Goal: Communication & Community: Answer question/provide support

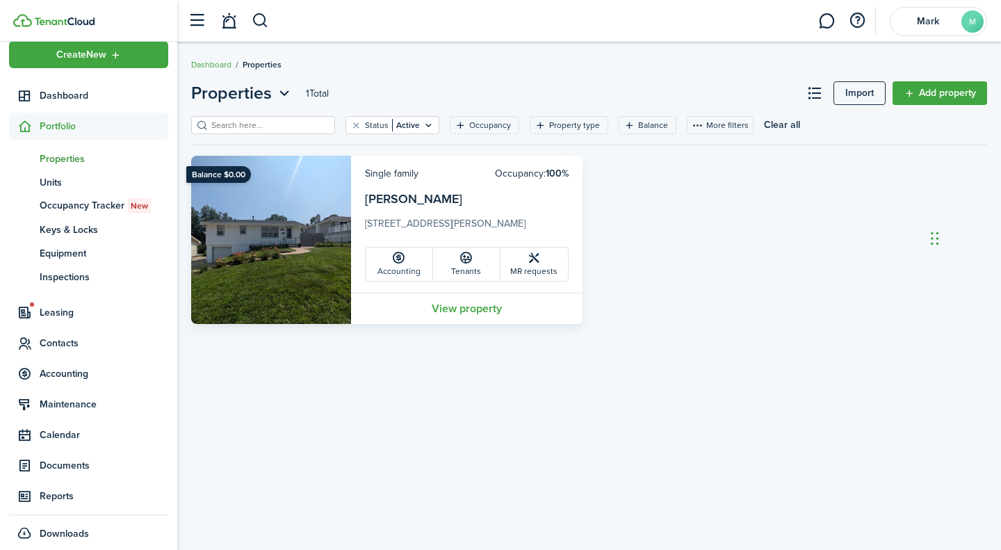
scroll to position [23, 0]
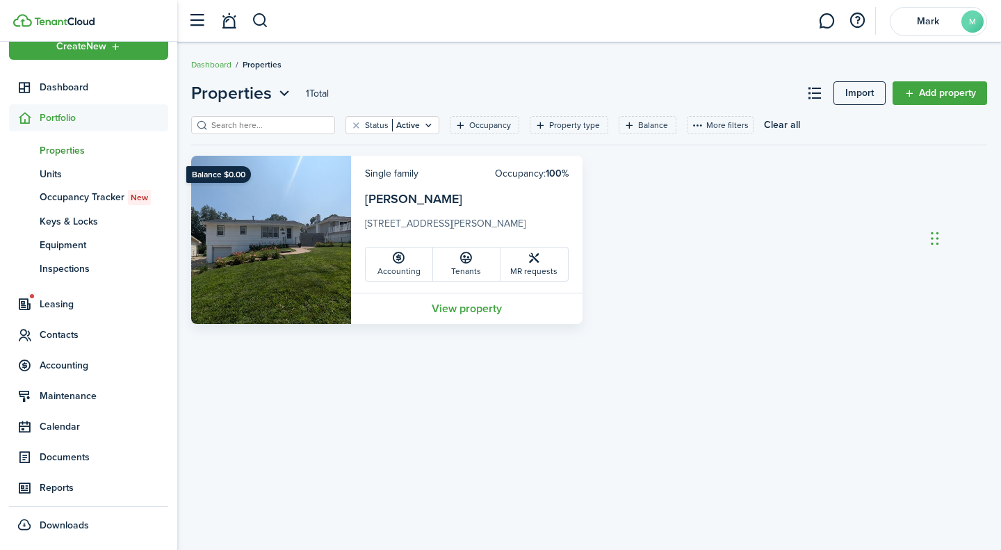
click at [71, 453] on span "Documents" at bounding box center [104, 457] width 129 height 15
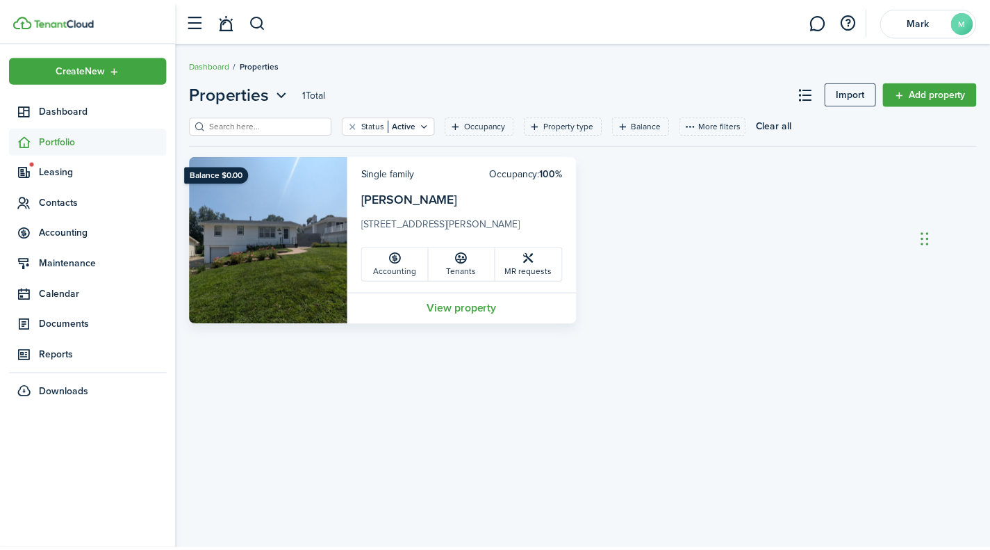
scroll to position [0, 0]
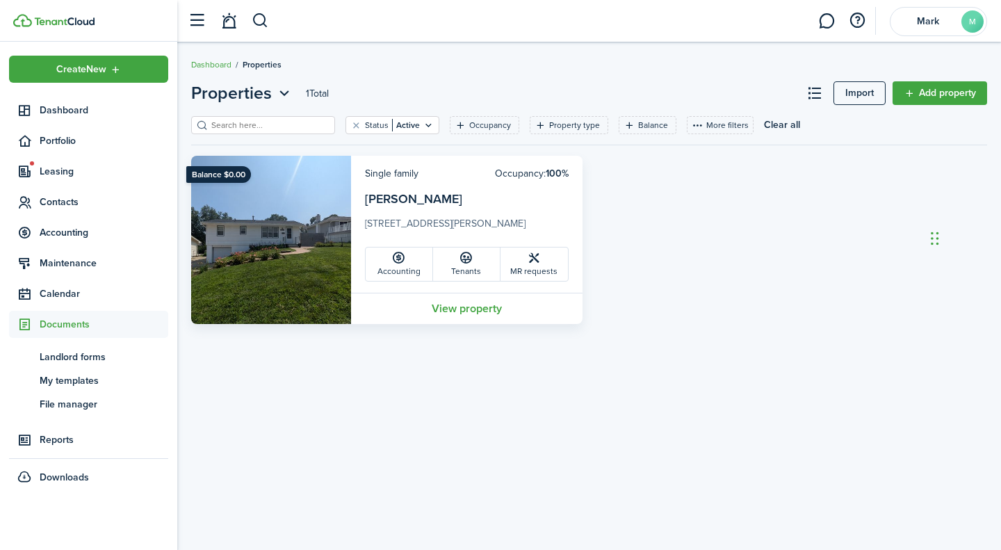
click at [109, 354] on span "Landlord forms" at bounding box center [104, 357] width 129 height 15
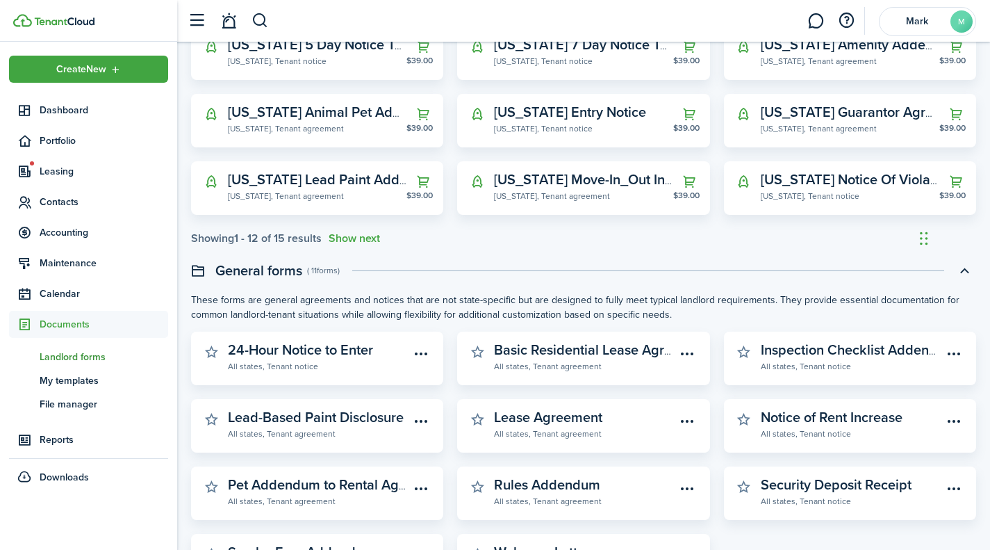
scroll to position [347, 0]
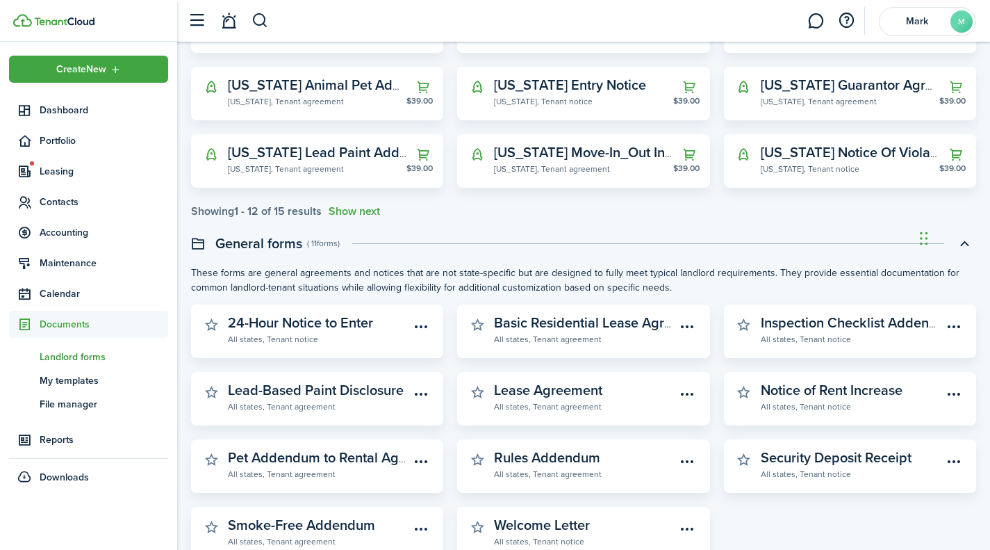
click at [415, 393] on menu-btn-icon "Open menu" at bounding box center [421, 394] width 24 height 24
click at [360, 455] on button "Preview" at bounding box center [372, 449] width 122 height 24
click at [70, 131] on span "Portfolio" at bounding box center [88, 140] width 159 height 27
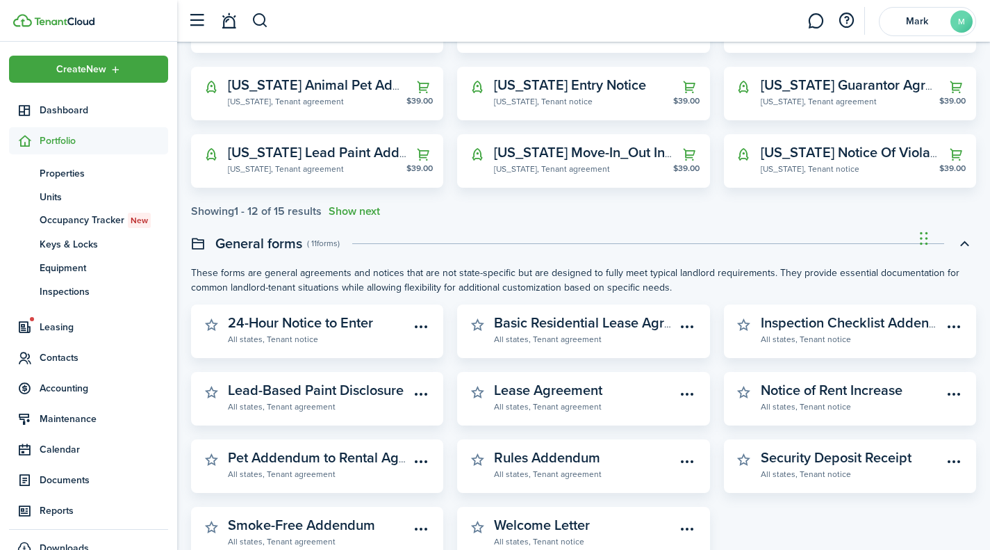
click at [72, 338] on span "Leasing" at bounding box center [88, 326] width 159 height 27
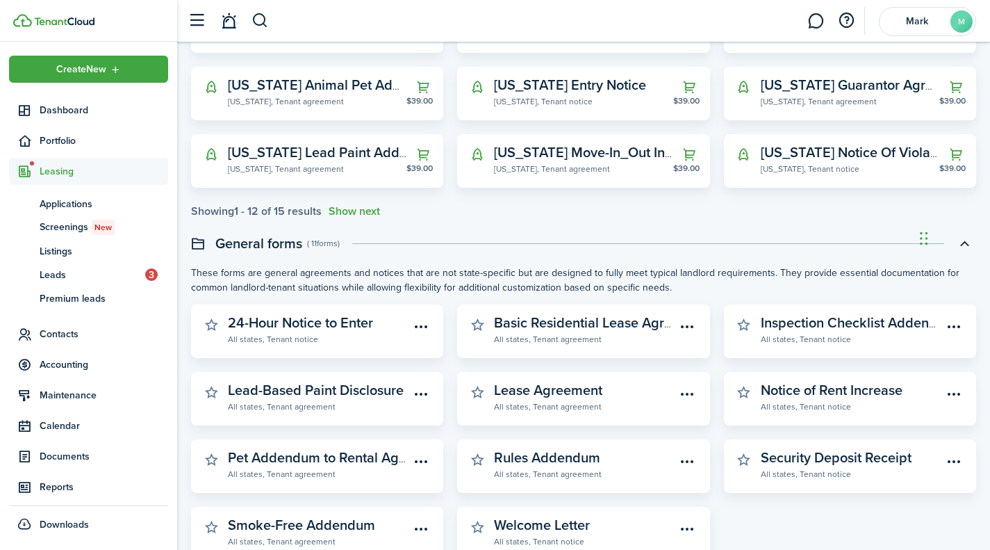
click at [41, 19] on img at bounding box center [64, 21] width 60 height 8
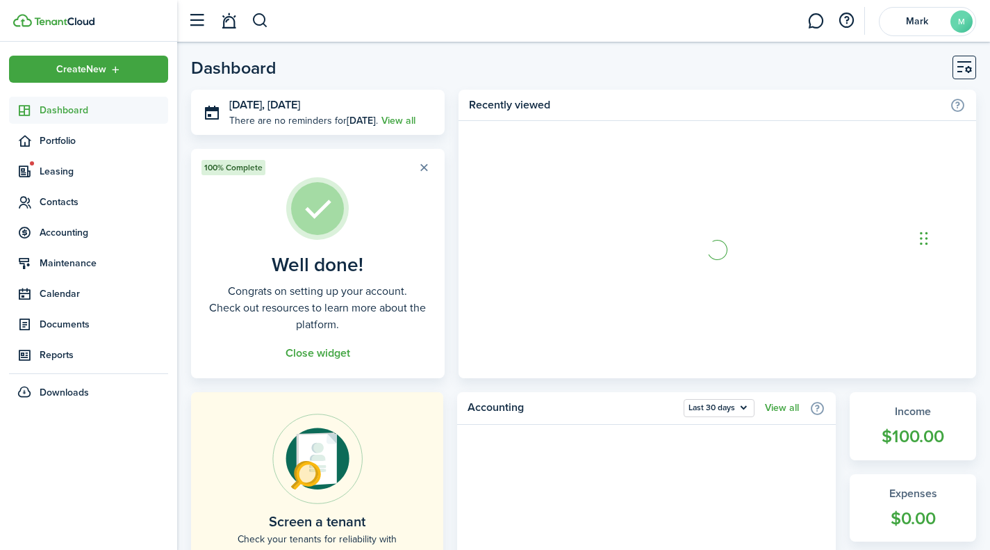
click at [814, 19] on link at bounding box center [816, 20] width 26 height 35
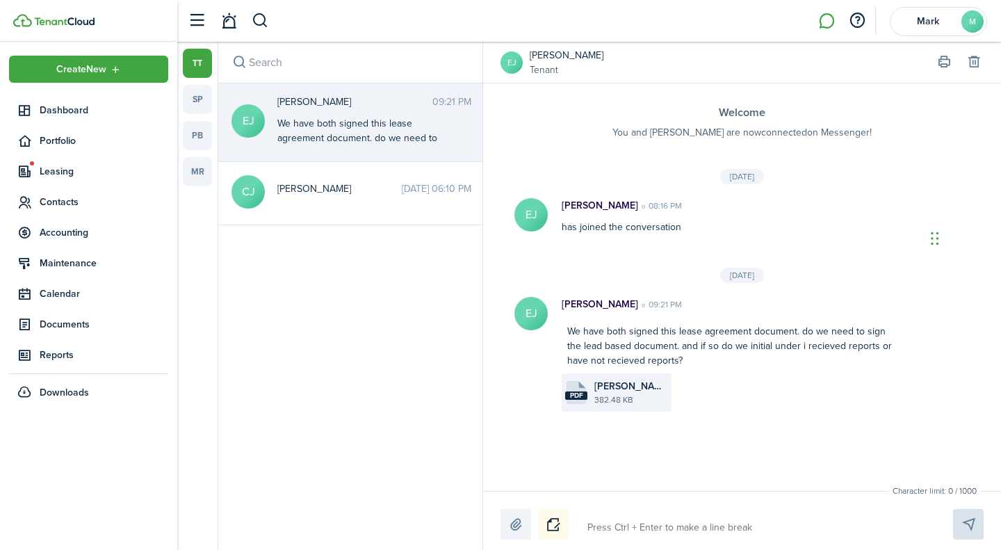
click at [655, 518] on textarea at bounding box center [753, 528] width 343 height 24
type textarea "T"
type textarea "Th"
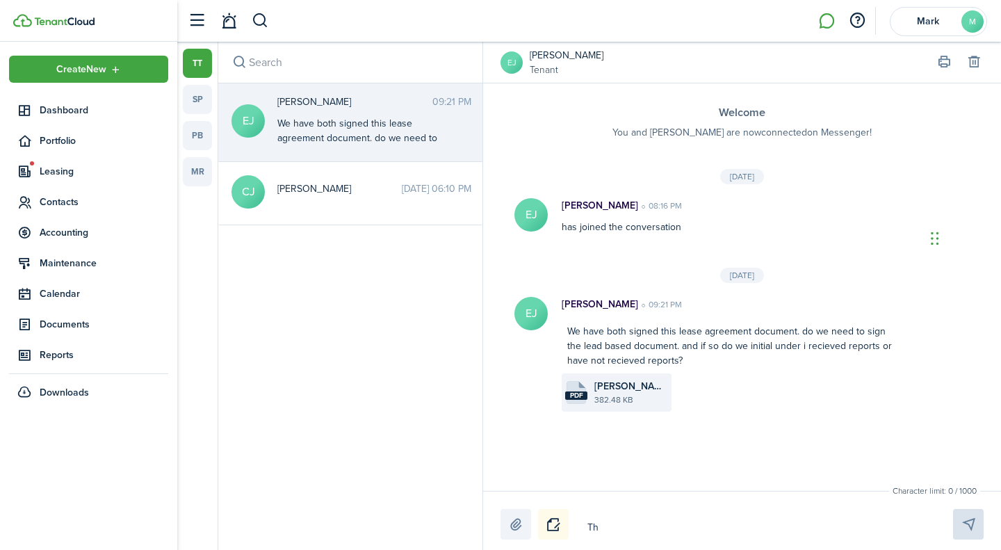
type textarea "Tha"
type textarea "Than"
type textarea "Thank"
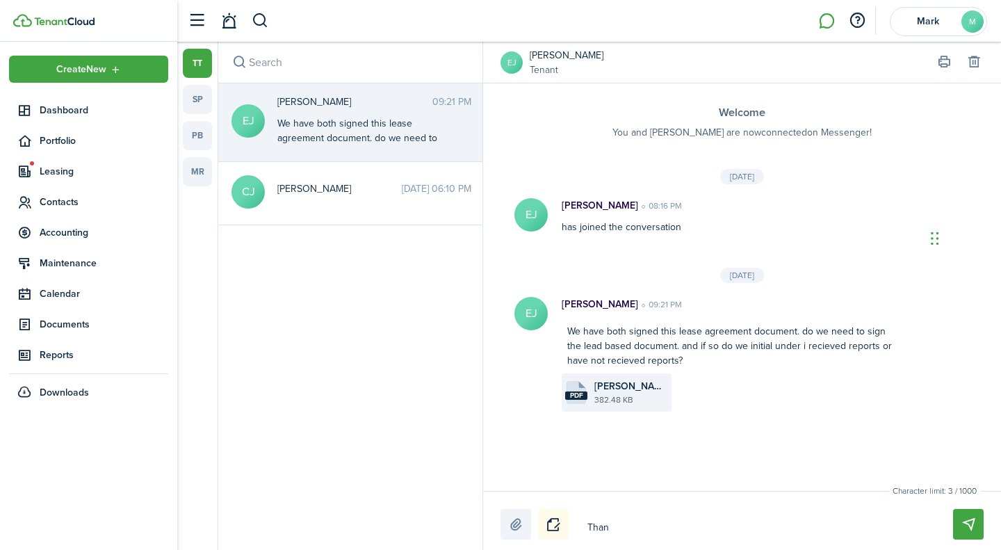
type textarea "Thank"
type textarea "Thank y"
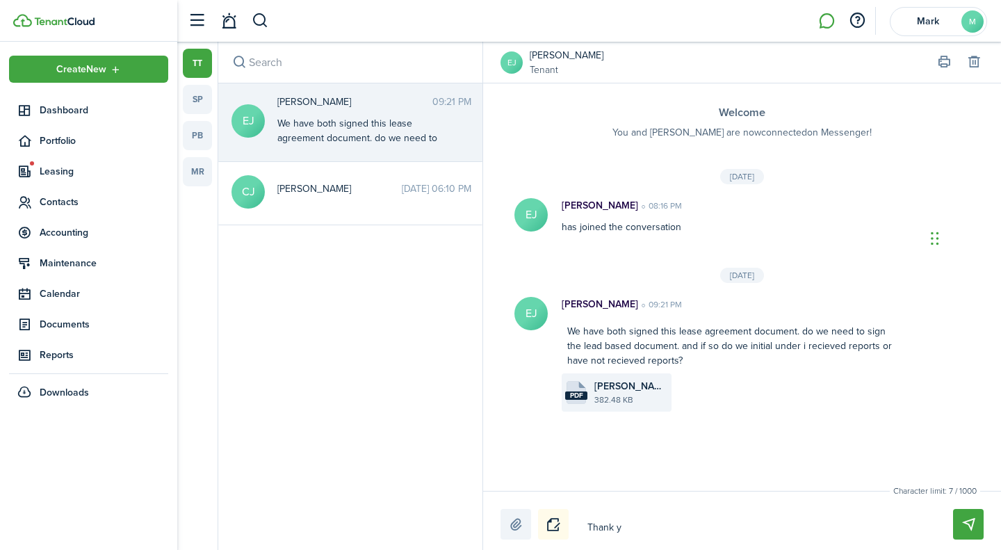
type textarea "Thank yo"
type textarea "Thank you"
type textarea "Thank you!"
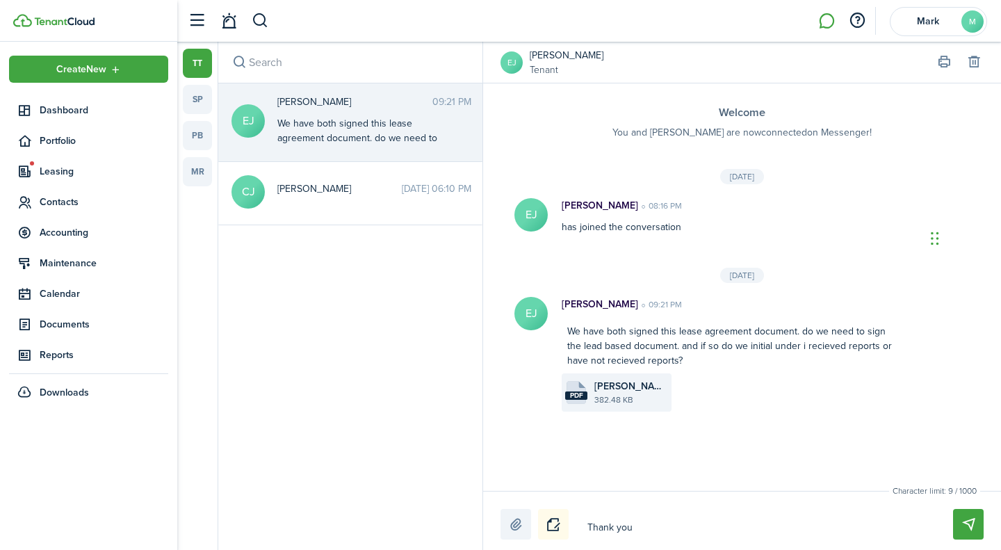
type textarea "Thank you!"
type textarea "Thank you! I"
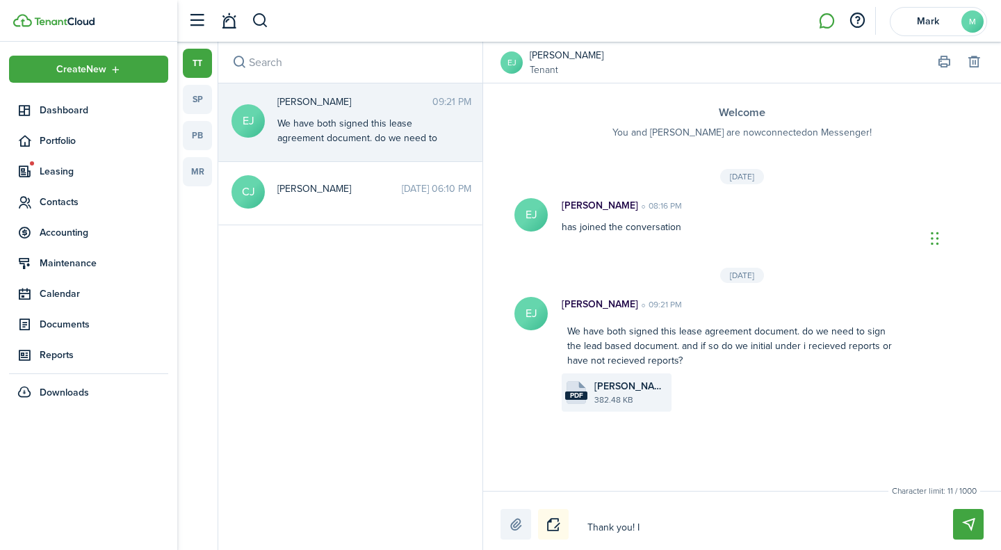
type textarea "Thank you! I"
type textarea "Thank you!"
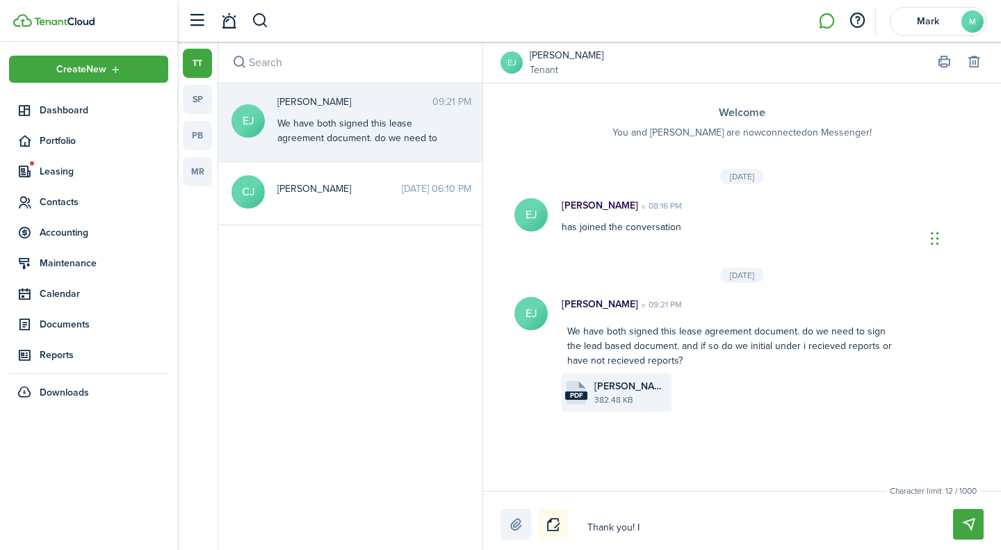
type textarea "Thank you!"
type textarea "Thank you! Y"
type textarea "Thank you! Ye"
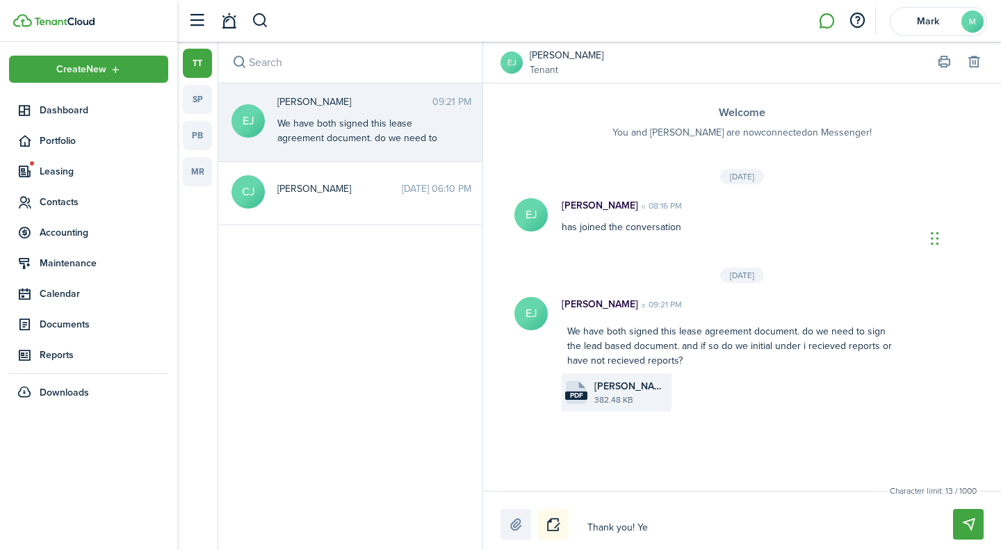
type textarea "Thank you! Yes"
type textarea "Thank you! Yes,"
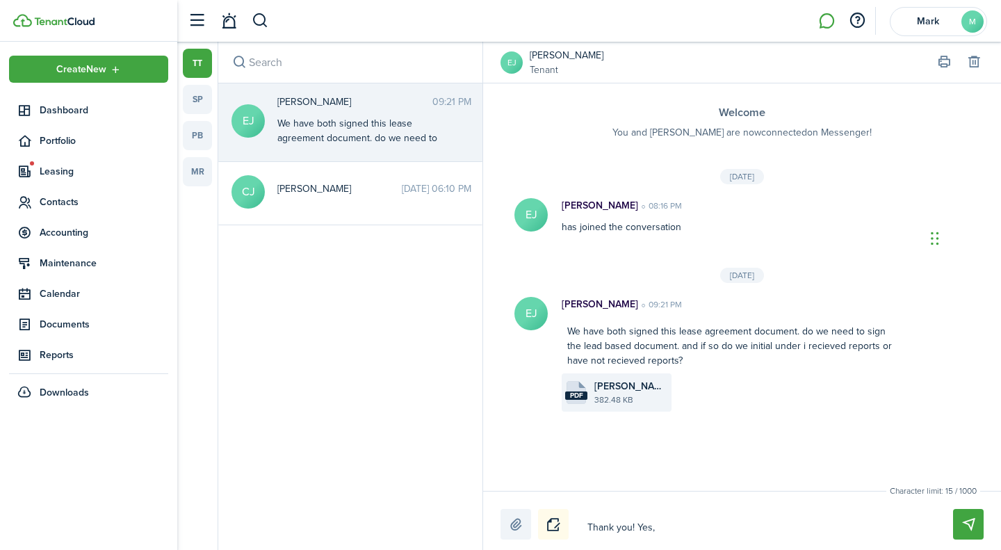
type textarea "Thank you! Yes,"
type textarea "Thank you! Yes, p"
type textarea "Thank you! Yes, pl"
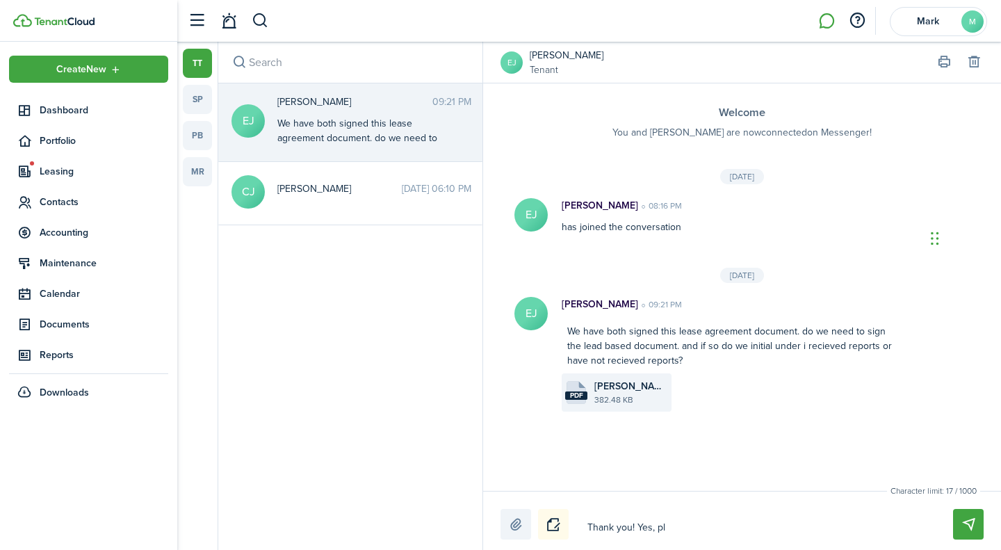
type textarea "Thank you! Yes, ple"
type textarea "Thank you! Yes, plea"
type textarea "Thank you! Yes, pleas"
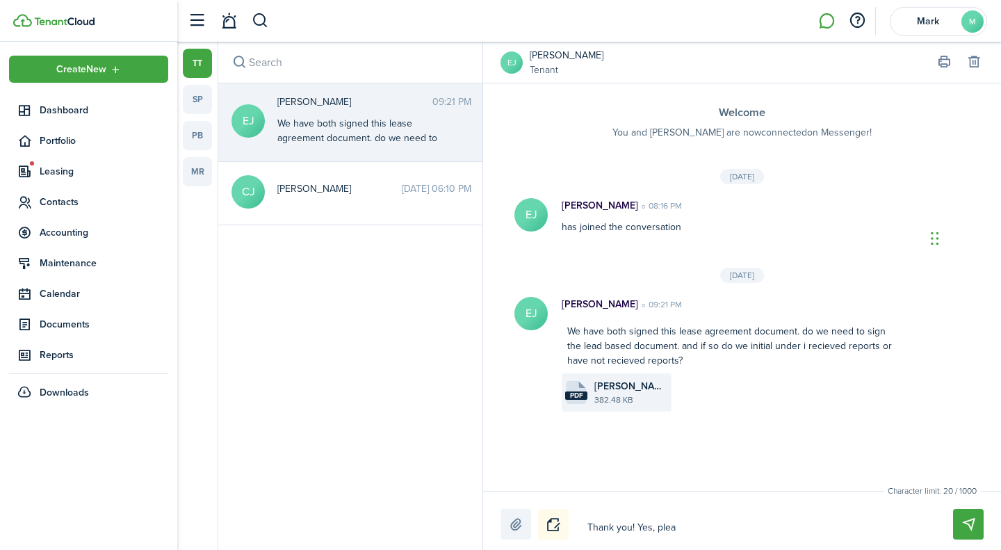
type textarea "Thank you! Yes, pleas"
type textarea "Thank you! Yes, please"
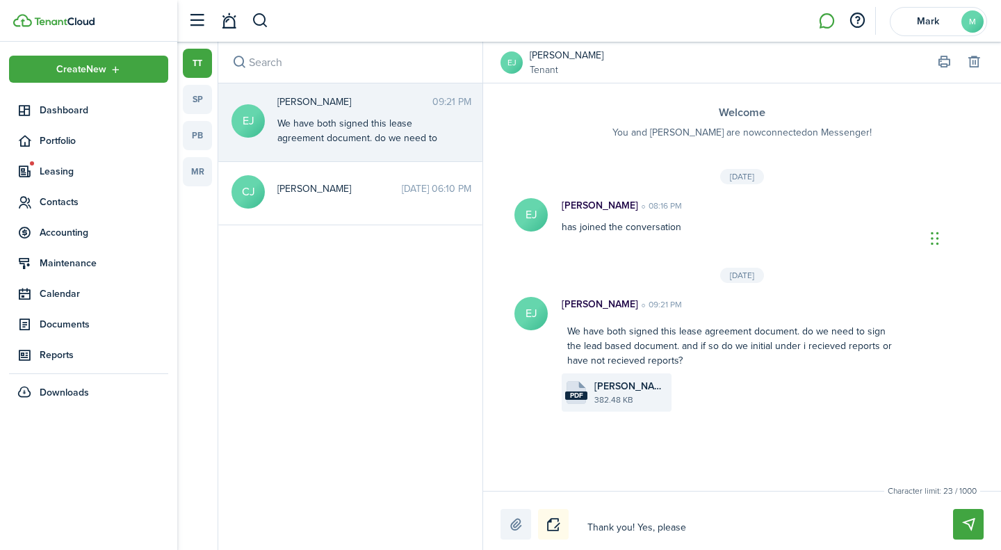
type textarea "Thank you! Yes, please s"
type textarea "Thank you! Yes, please si"
type textarea "Thank you! Yes, please sig"
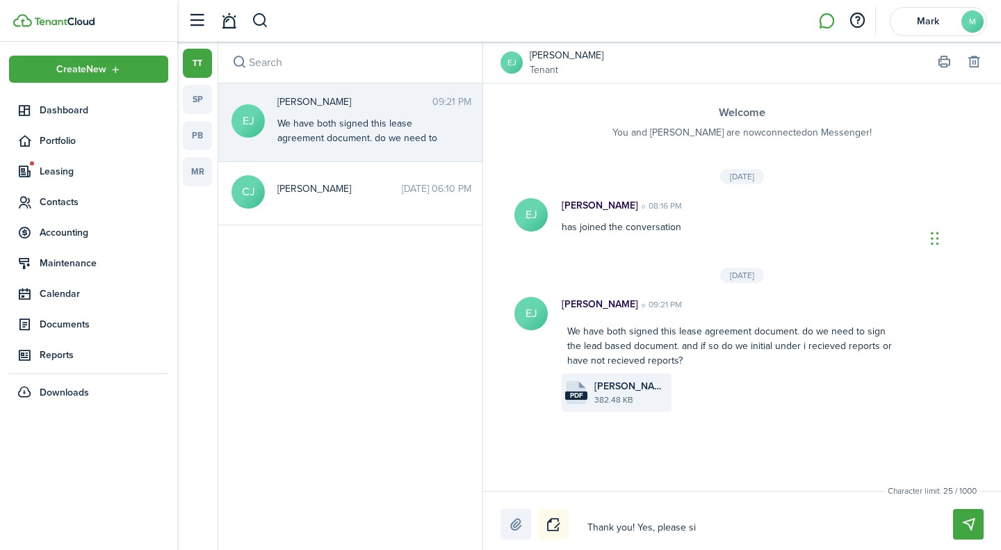
type textarea "Thank you! Yes, please sig"
type textarea "Thank you! Yes, please sign"
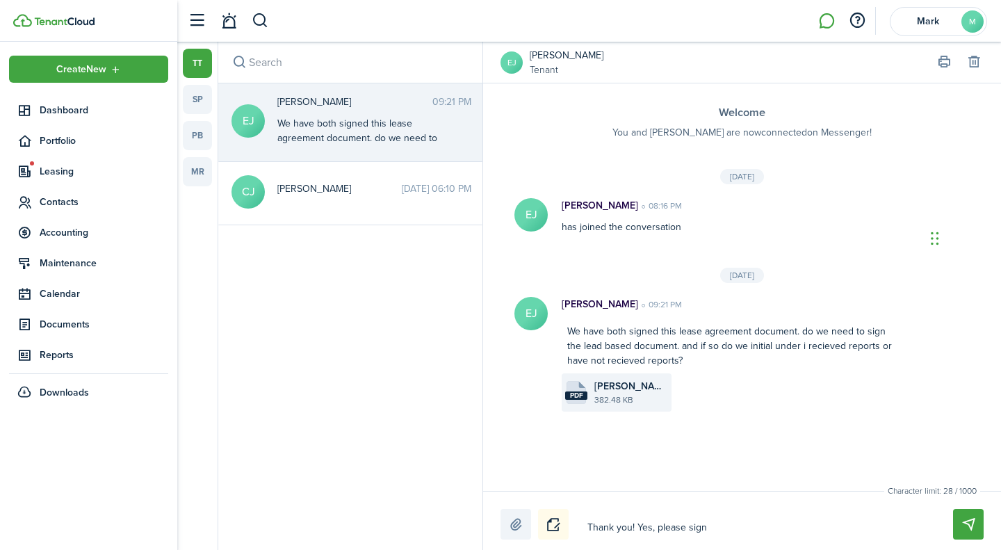
type textarea "Thank you! Yes, please sign +"
type textarea "Thank you! Yes, please sign + i"
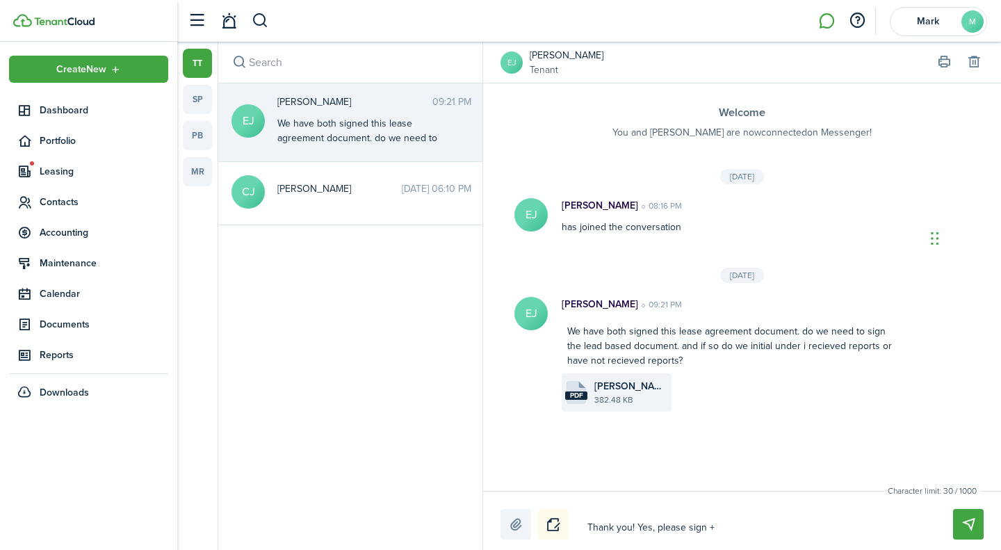
type textarea "Thank you! Yes, please sign + i"
type textarea "Thank you! Yes, please sign + in"
type textarea "Thank you! Yes, please sign + ini"
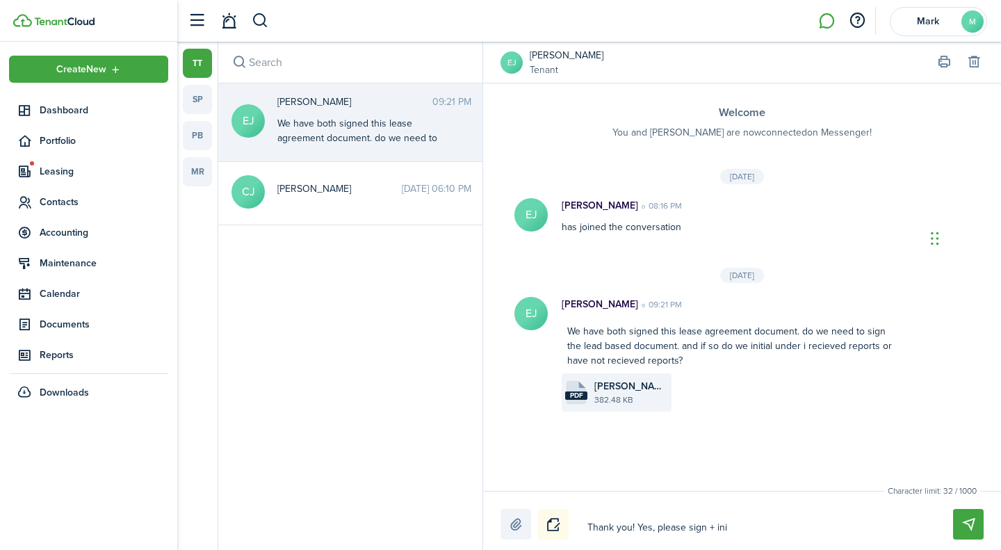
type textarea "Thank you! Yes, please sign + init"
type textarea "Thank you! Yes, please sign + initi"
type textarea "Thank you! Yes, please sign + initia"
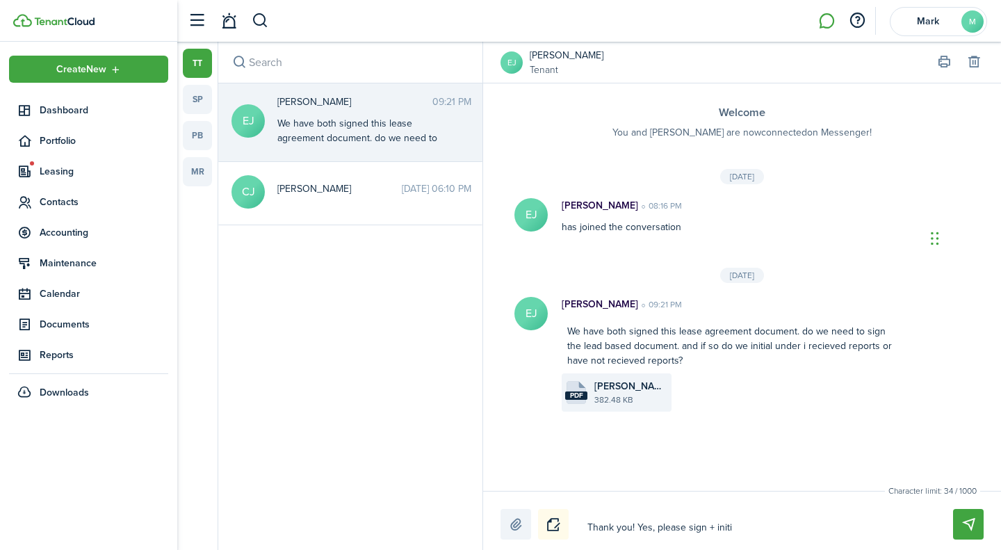
type textarea "Thank you! Yes, please sign + initia"
type textarea "Thank you! Yes, please sign + initial"
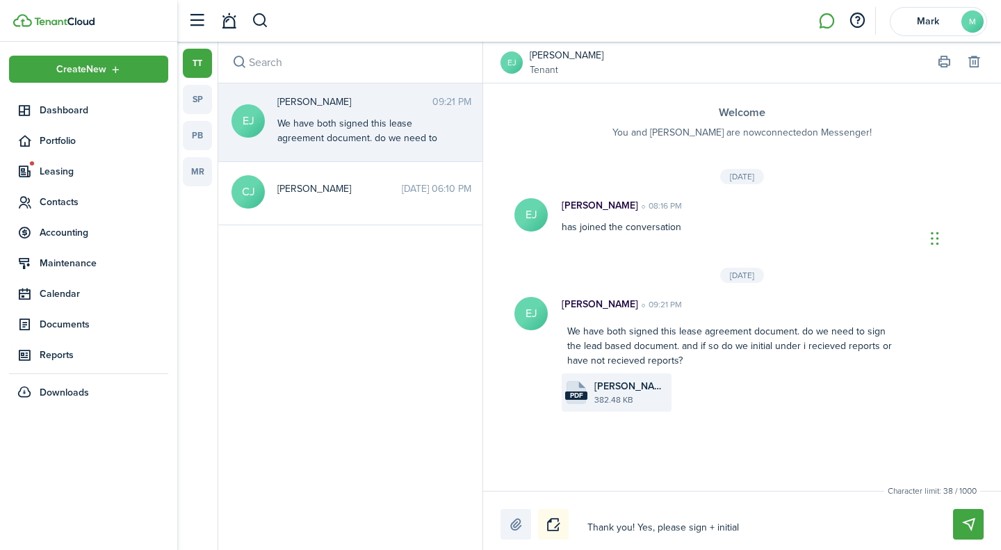
type textarea "Thank you! Yes, please sign + initial"
type textarea "Thank you! Yes, please sign + initial."
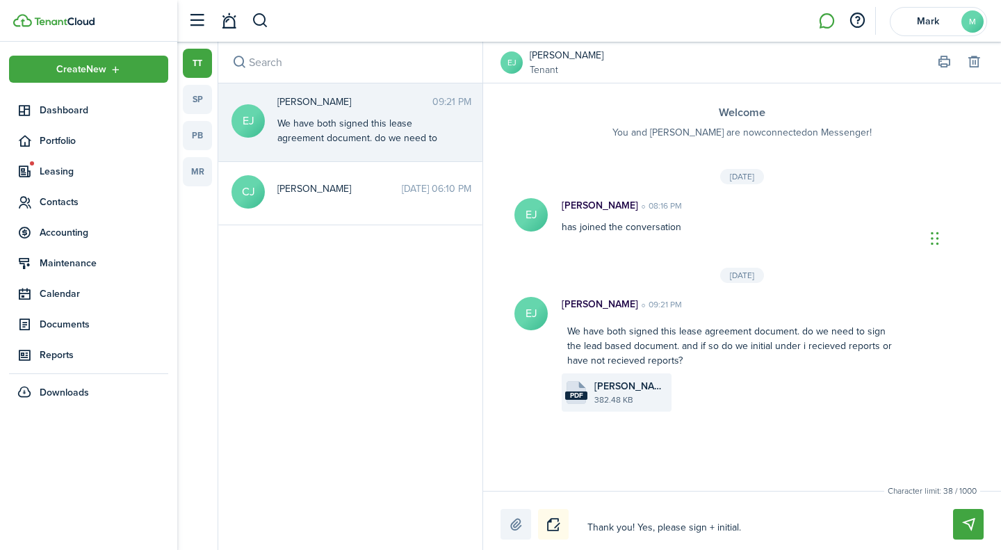
type textarea "Thank you! Yes, please sign + initial."
type textarea "Thank you! Yes, please sign + initial. H"
type textarea "Thank you! Yes, please sign + initial. He"
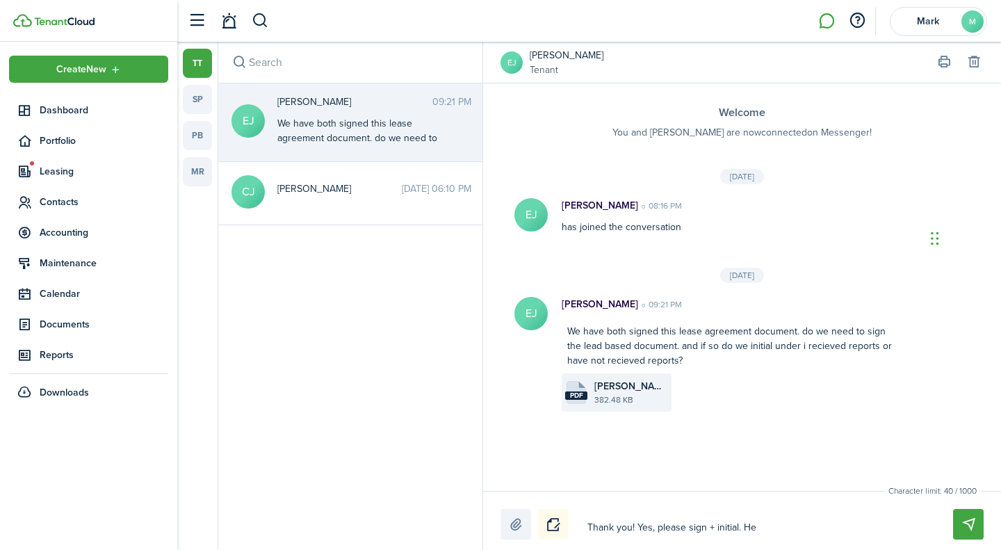
type textarea "Thank you! Yes, please sign + initial. Her"
type textarea "Thank you! Yes, please sign + initial. He"
type textarea "Thank you! Yes, please sign + initial. H"
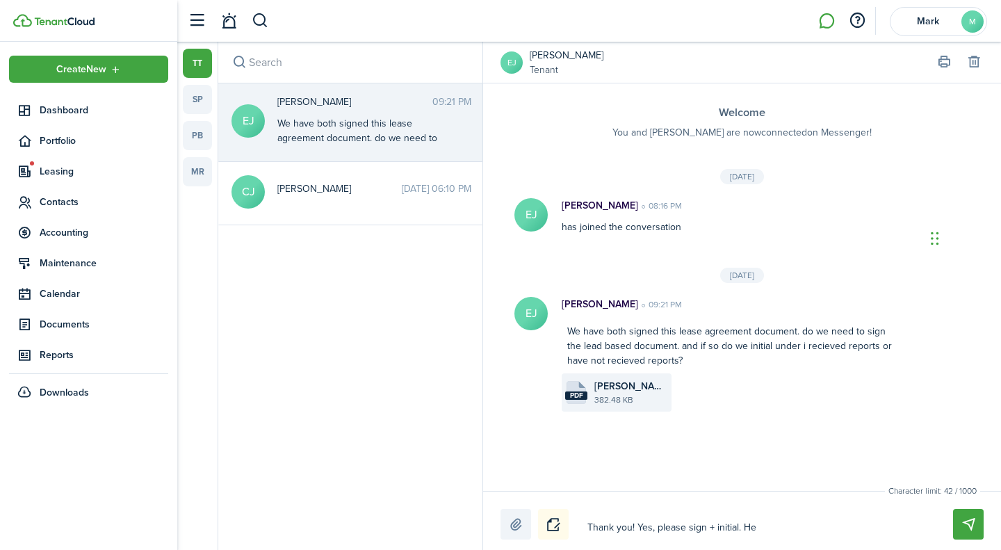
type textarea "Thank you! Yes, please sign + initial. H"
type textarea "Thank you! Yes, please sign + initial."
type textarea "Thank you! Yes, please sign + initial. I"
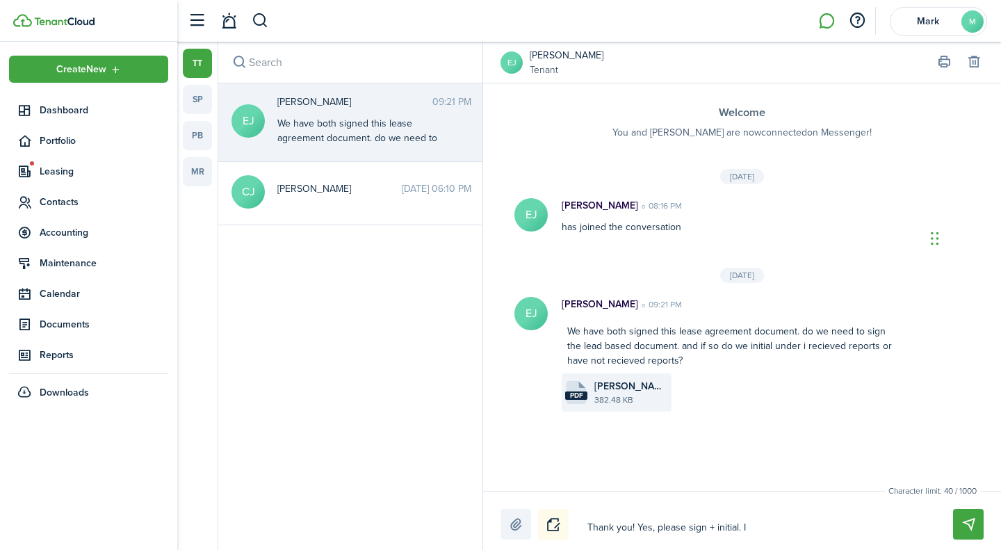
type textarea "Thank you! Yes, please sign + initial. I'"
type textarea "Thank you! Yes, please sign + initial. I'v"
type textarea "Thank you! Yes, please sign + initial. I've"
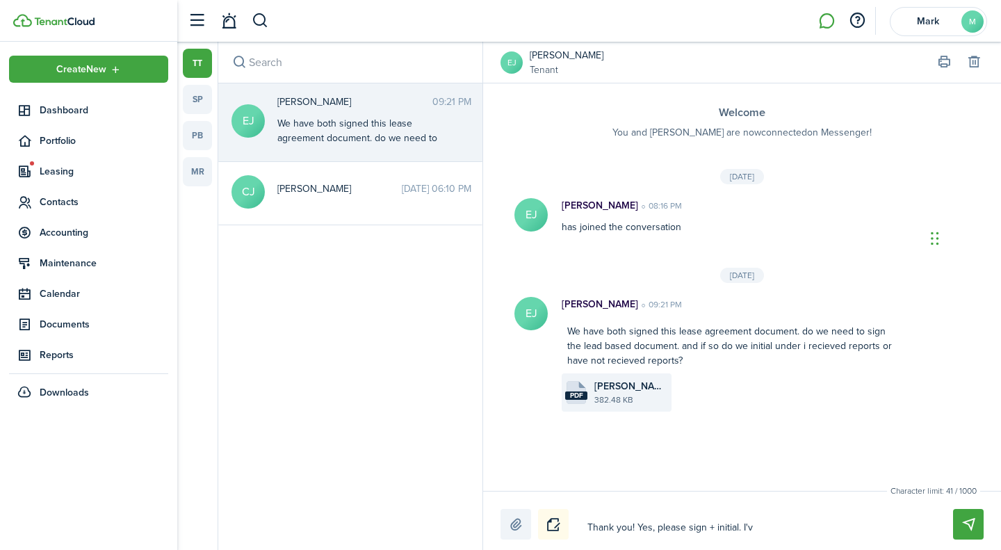
type textarea "Thank you! Yes, please sign + initial. I've"
type textarea "Thank you! Yes, please sign + initial. I've a"
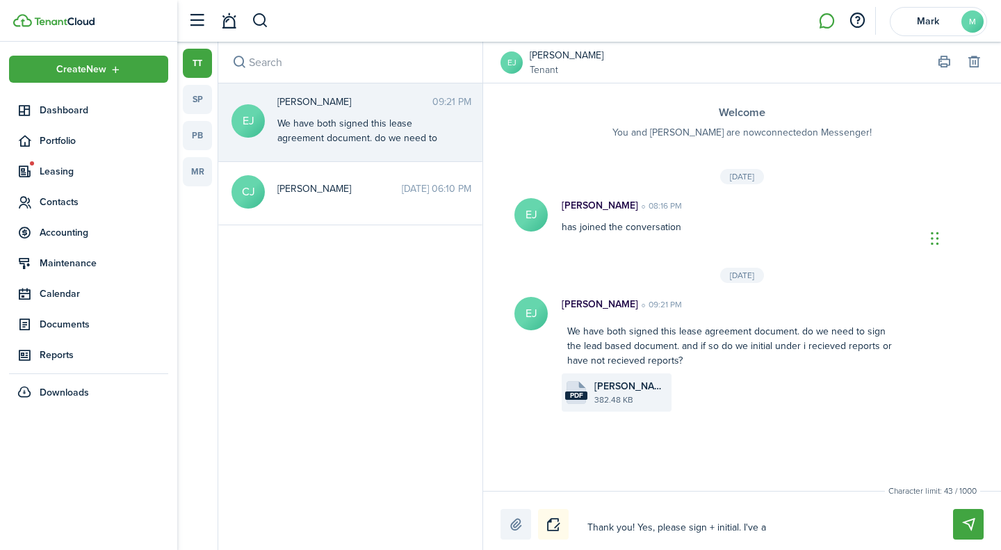
type textarea "Thank you! Yes, please sign + initial. I've at"
type textarea "Thank you! Yes, please sign + initial. I've att"
type textarea "Thank you! Yes, please sign + initial. I've atta"
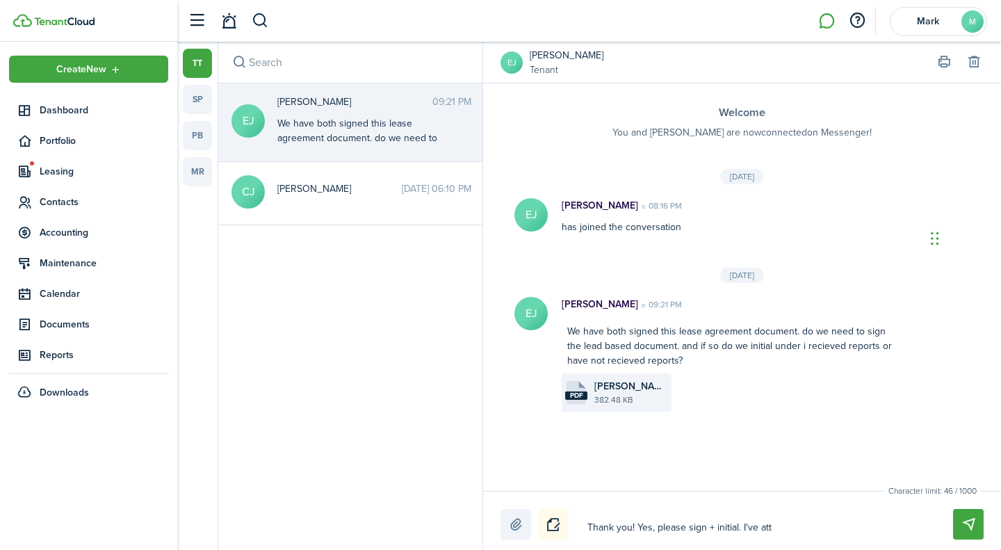
type textarea "Thank you! Yes, please sign + initial. I've atta"
type textarea "Thank you! Yes, please sign + initial. I've attac"
type textarea "Thank you! Yes, please sign + initial. I've attach"
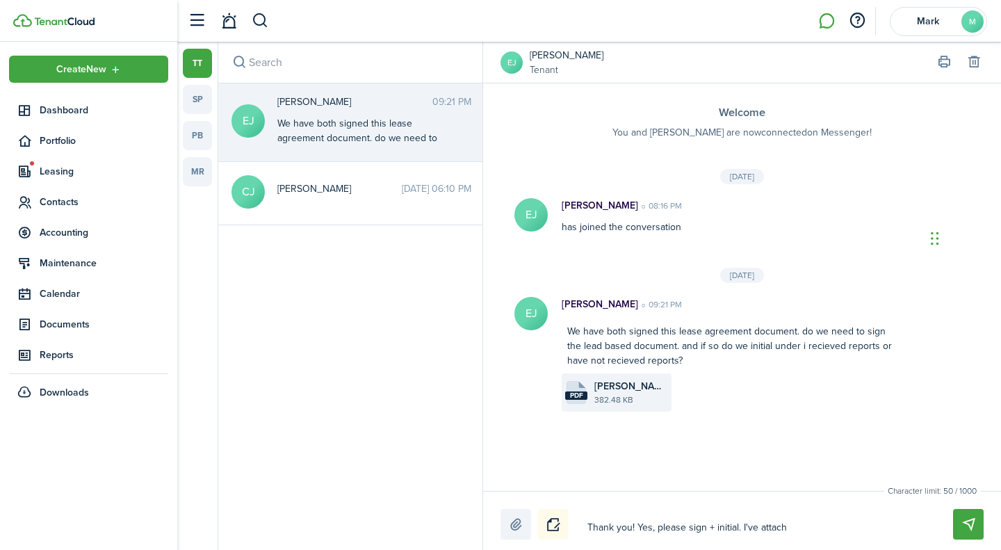
type textarea "Thank you! Yes, please sign + initial. I've attache"
type textarea "Thank you! Yes, please sign + initial. I've attached"
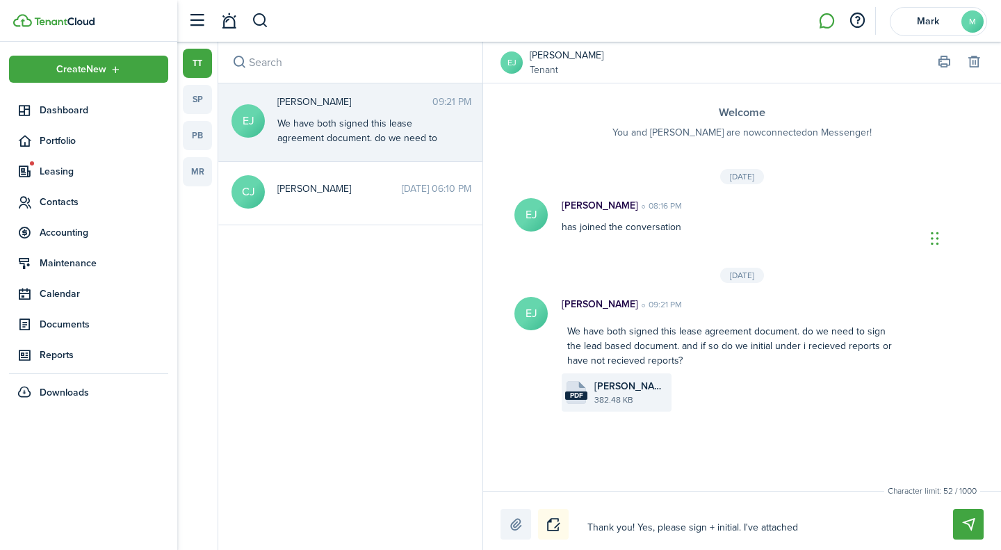
type textarea "Thank you! Yes, please sign + initial. I've attached"
type textarea "Thank you! Yes, please sign + initial. I've attached t"
type textarea "Thank you! Yes, please sign + initial. I've attached th"
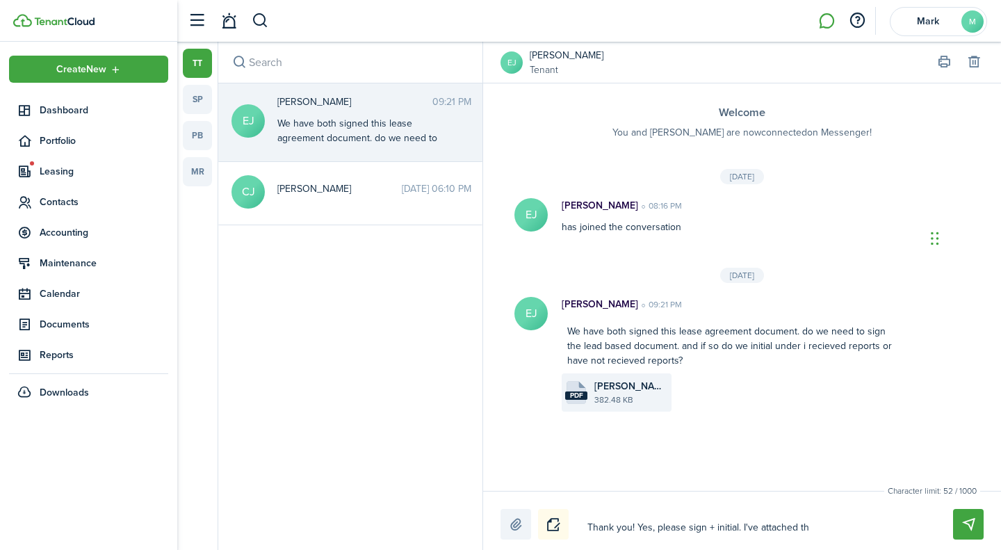
type textarea "Thank you! Yes, please sign + initial. I've attached the"
type textarea "Thank you! Yes, please sign + initial. I've attached the p"
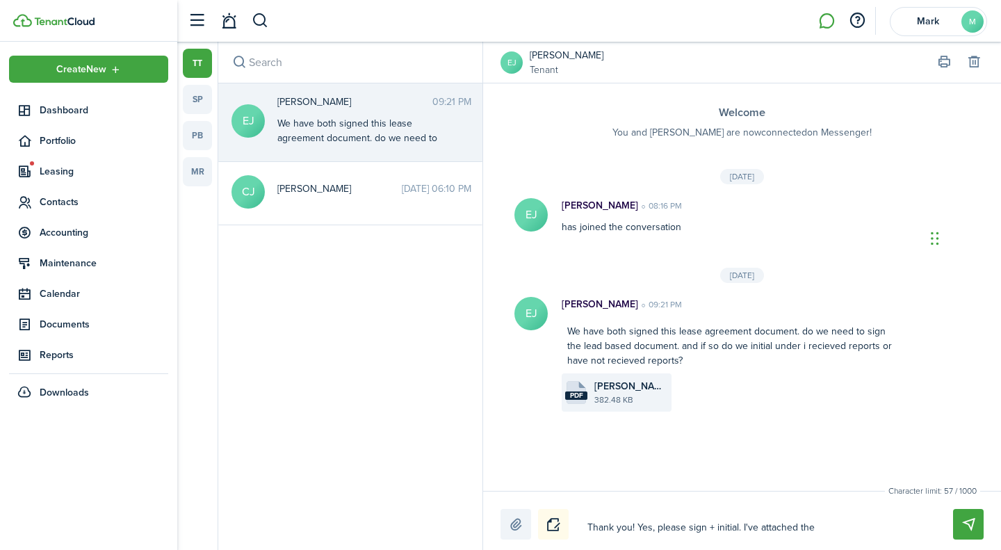
type textarea "Thank you! Yes, please sign + initial. I've attached the p"
type textarea "Thank you! Yes, please sign + initial. I've attached the"
paste textarea "pamphlet"
type textarea "Thank you! Yes, please sign + initial. I've attached the pamphlet"
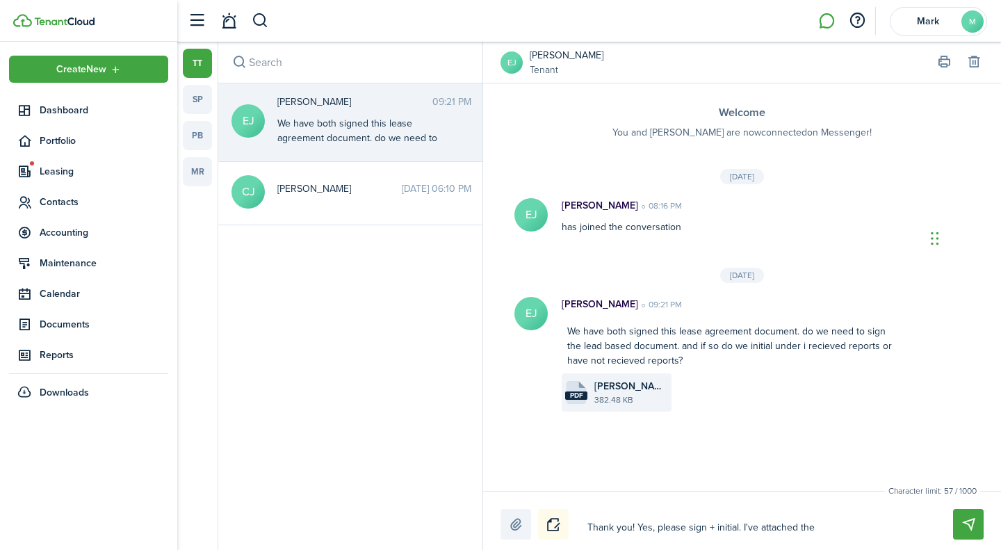
type textarea "Thank you! Yes, please sign + initial. I've attached the pamphlet"
type textarea "Thank you! Yes, please sign + initial. I've attached the pamphlet t"
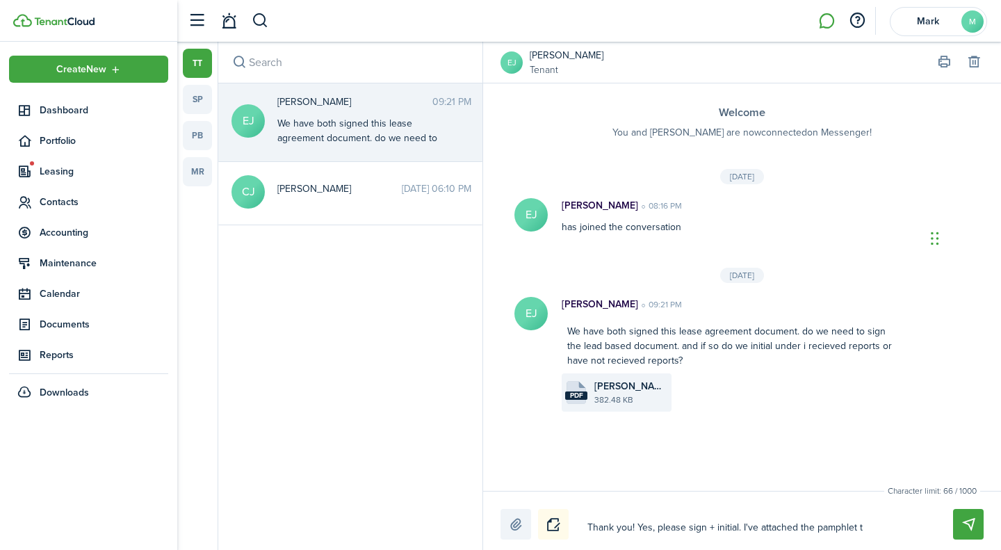
type textarea "Thank you! Yes, please sign + initial. I've attached the pamphlet th"
type textarea "Thank you! Yes, please sign + initial. I've attached the pamphlet the"
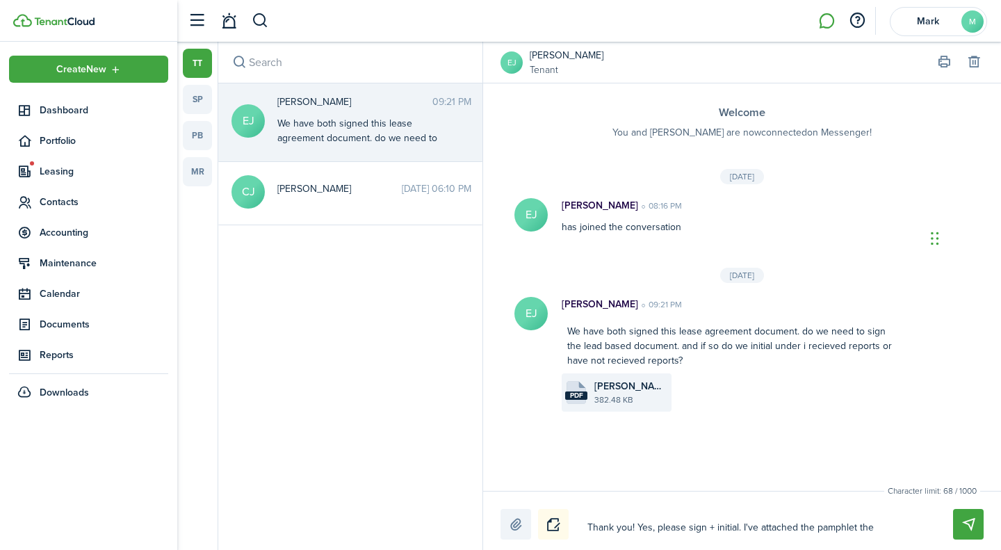
type textarea "Thank you! Yes, please sign + initial. I've attached the pamphlet the"
type textarea "Thank you! Yes, please sign + initial. I've attached the pamphlet the d"
type textarea "Thank you! Yes, please sign + initial. I've attached the pamphlet the di"
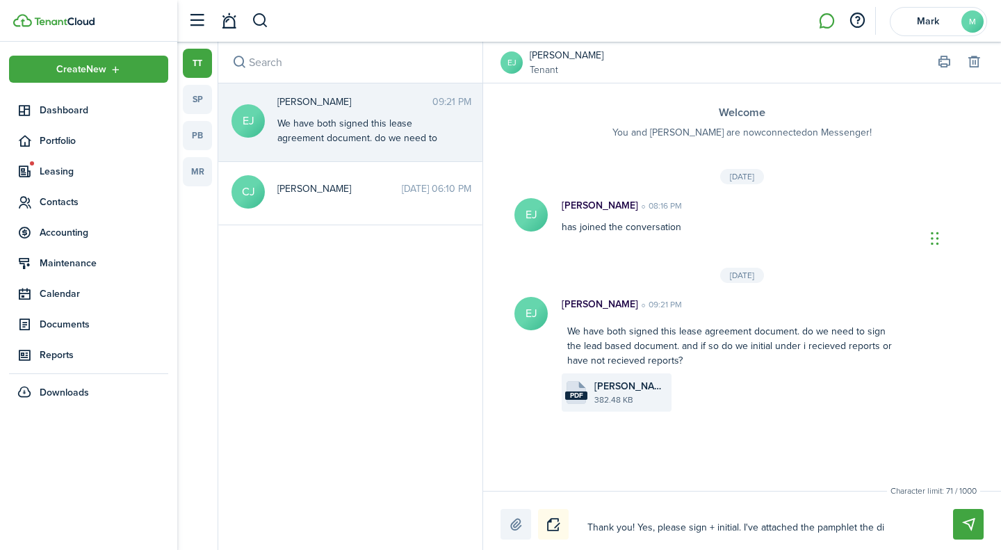
type textarea "Thank you! Yes, please sign + initial. I've attached the pamphlet the dis"
type textarea "Thank you! Yes, please sign + initial. I've attached the pamphlet the disc"
type textarea "Thank you! Yes, please sign + initial. I've attached the pamphlet the discl"
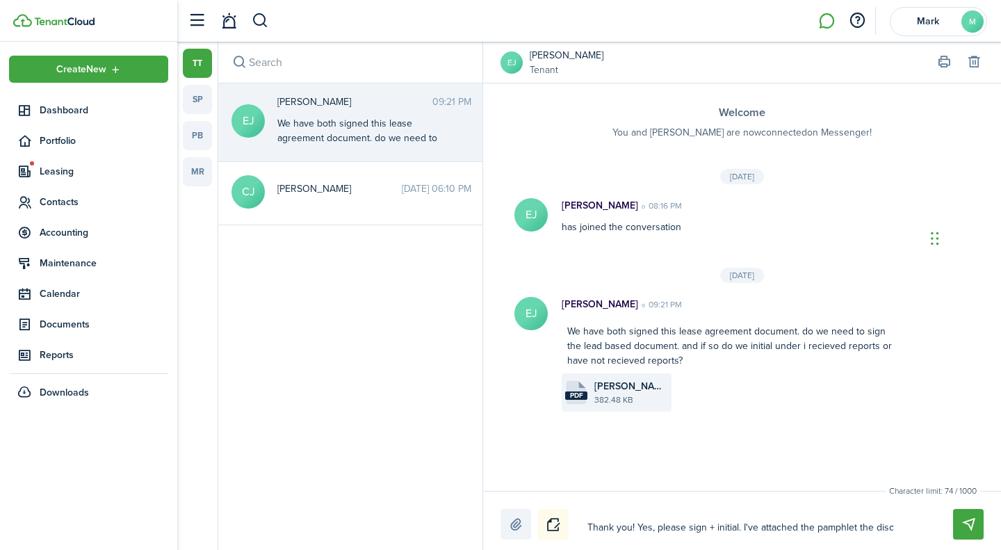
type textarea "Thank you! Yes, please sign + initial. I've attached the pamphlet the discl"
type textarea "Thank you! Yes, please sign + initial. I've attached the pamphlet the disclo"
type textarea "Thank you! Yes, please sign + initial. I've attached the pamphlet the disclos"
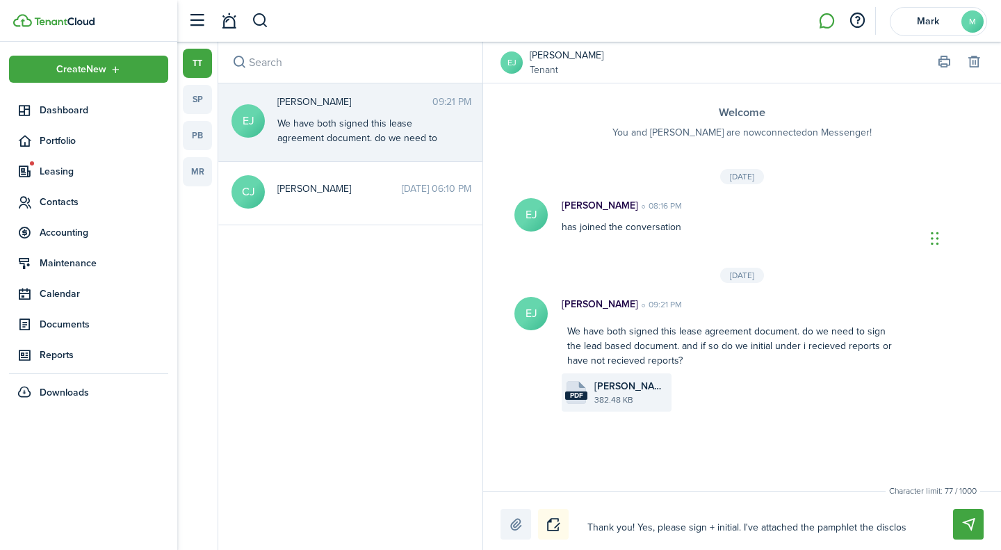
type textarea "Thank you! Yes, please sign + initial. I've attached the pamphlet the disclosu"
type textarea "Thank you! Yes, please sign + initial. I've attached the pamphlet the disclosur"
type textarea "Thank you! Yes, please sign + initial. I've attached the pamphlet the disclosure"
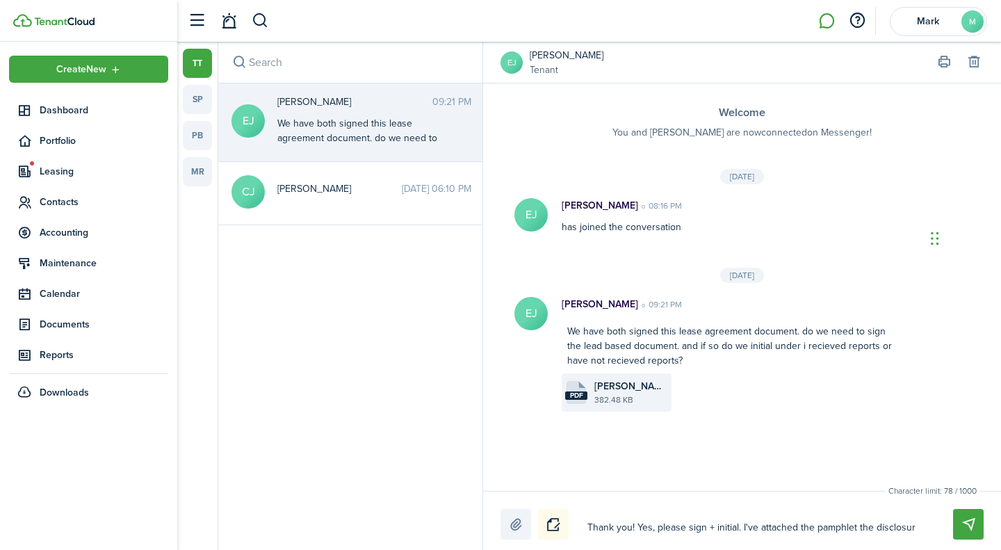
type textarea "Thank you! Yes, please sign + initial. I've attached the pamphlet the disclosure"
type textarea "Thank you! Yes, please sign + initial. I've attached the pamphlet the disclosur…"
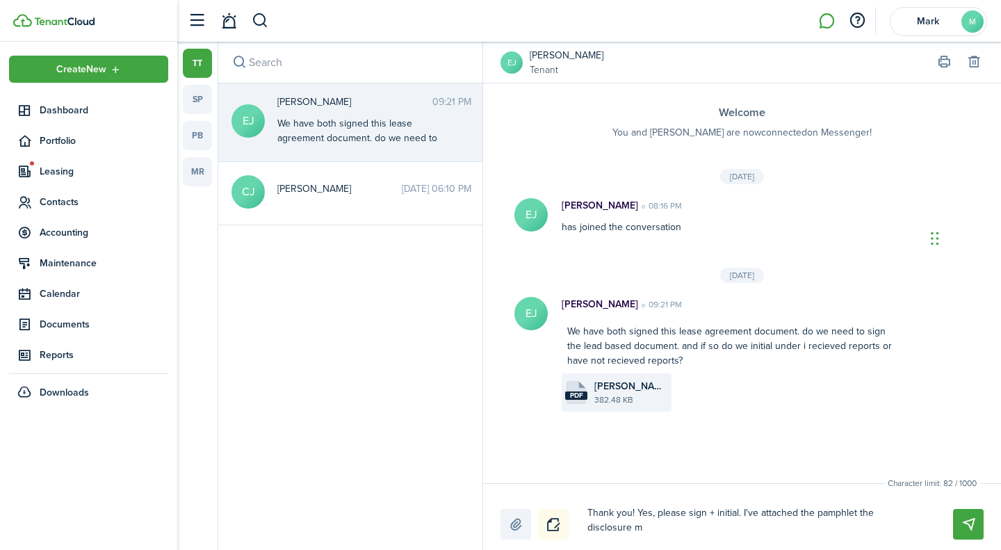
type textarea "Thank you! Yes, please sign + initial. I've attached the pamphlet the disclosur…"
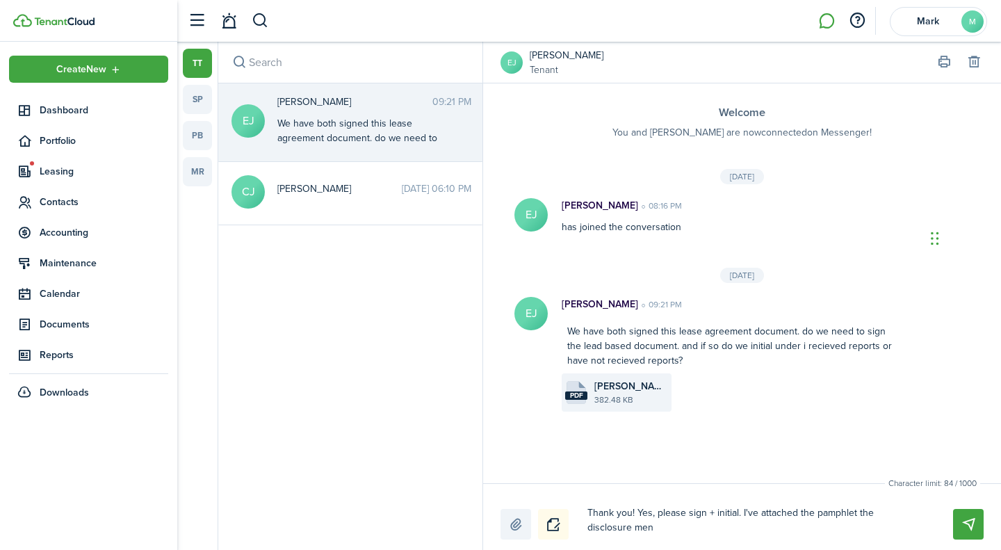
type textarea "Thank you! Yes, please sign + initial. I've attached the pamphlet the disclosur…"
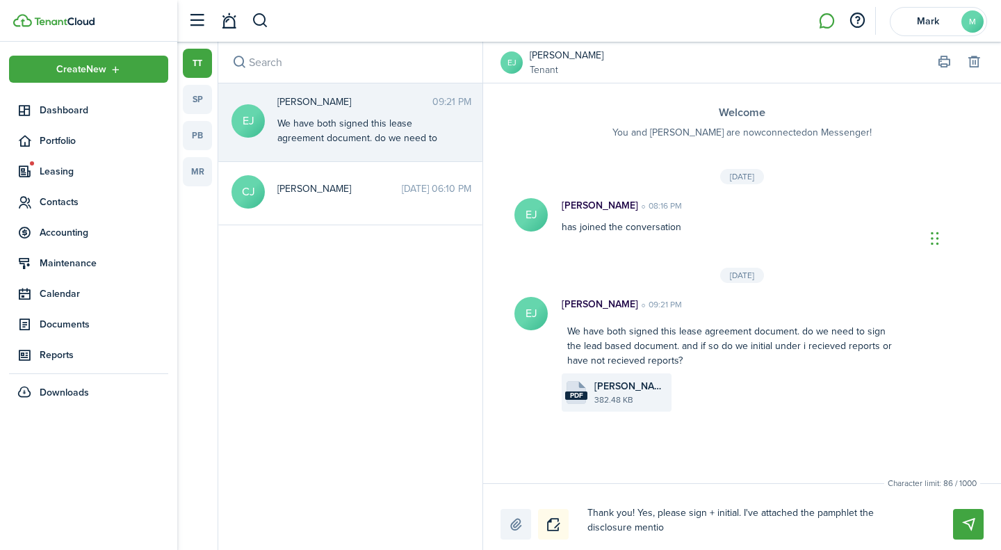
type textarea "Thank you! Yes, please sign + initial. I've attached the pamphlet the disclosur…"
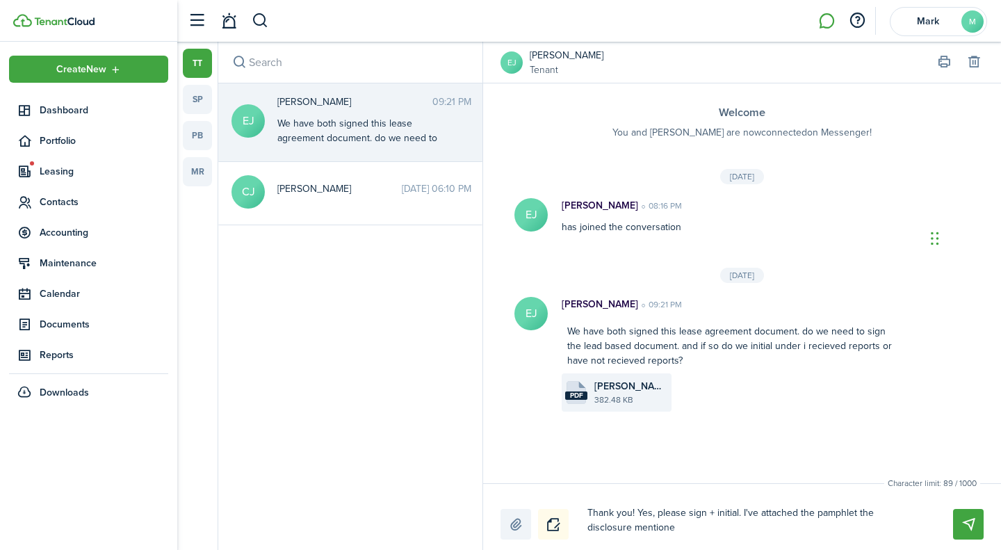
type textarea "Thank you! Yes, please sign + initial. I've attached the pamphlet the disclosur…"
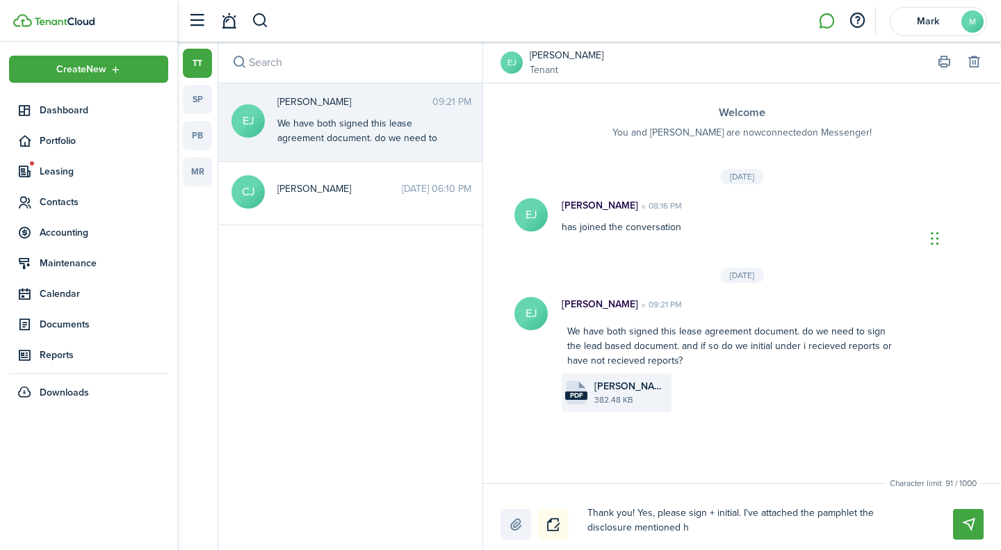
type textarea "Thank you! Yes, please sign + initial. I've attached the pamphlet the disclosur…"
click at [511, 523] on label at bounding box center [515, 524] width 31 height 31
click at [500, 509] on input "file" at bounding box center [500, 509] width 0 height 0
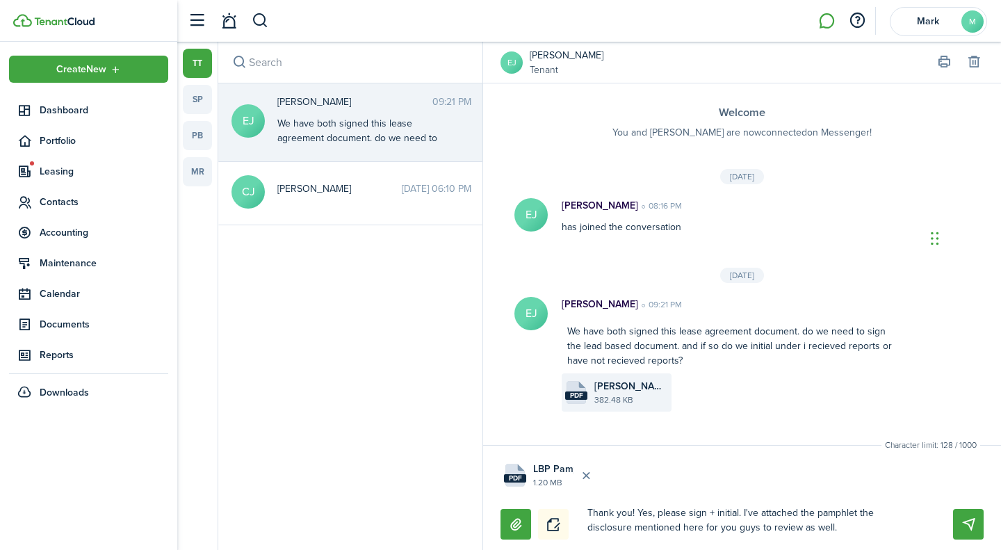
click at [737, 514] on textarea "Thank you! Yes, please sign + initial. I've attached the pamphlet the disclosur…" at bounding box center [753, 520] width 343 height 38
click at [962, 533] on button "Send" at bounding box center [968, 524] width 31 height 31
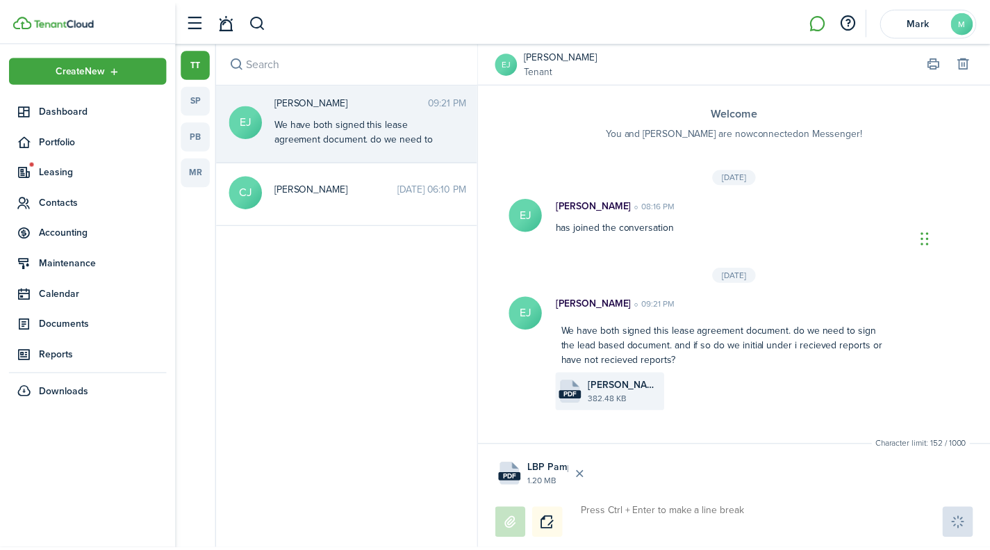
scroll to position [91, 0]
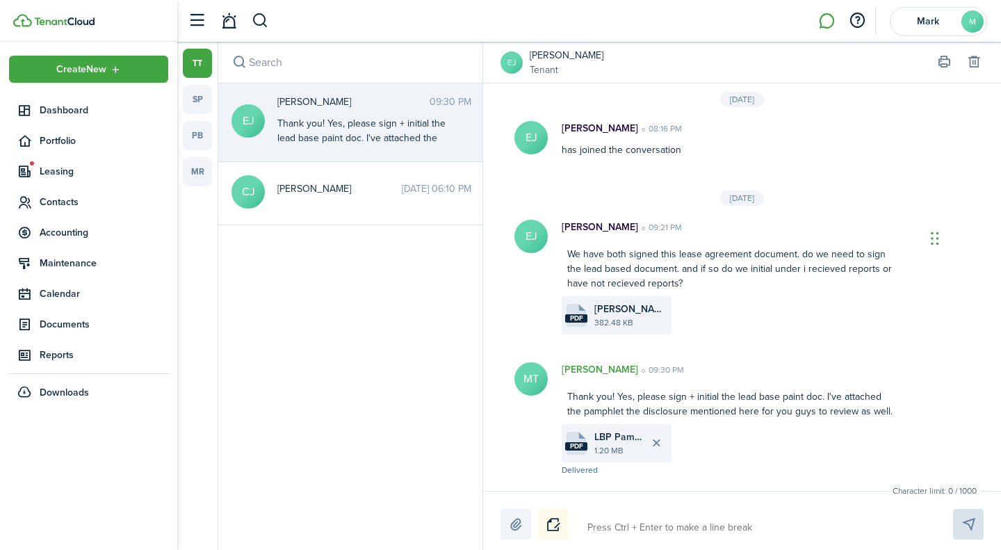
click at [635, 316] on file-size "382.48 KB" at bounding box center [631, 322] width 74 height 13
click at [74, 166] on span "Leasing" at bounding box center [104, 171] width 129 height 15
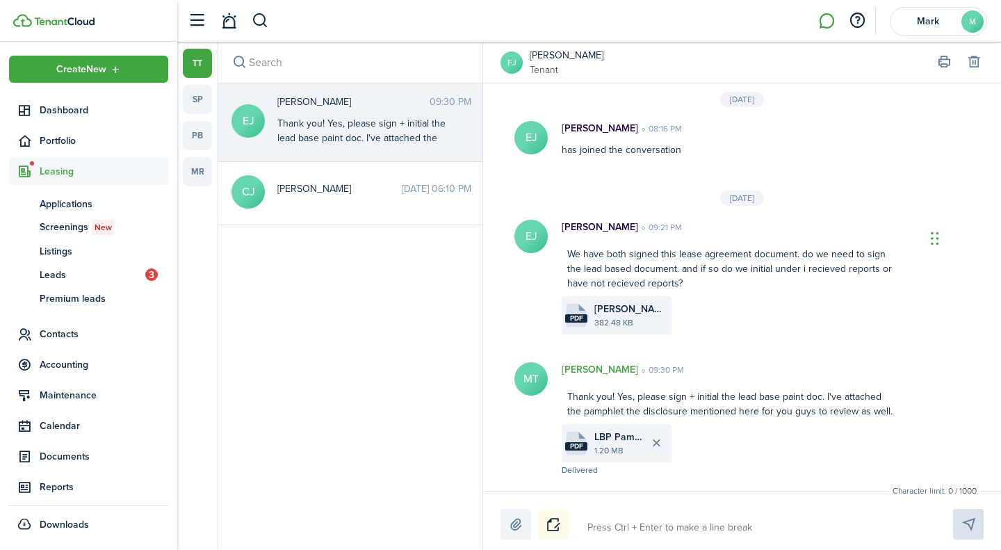
click at [69, 342] on span "Contacts" at bounding box center [88, 333] width 159 height 27
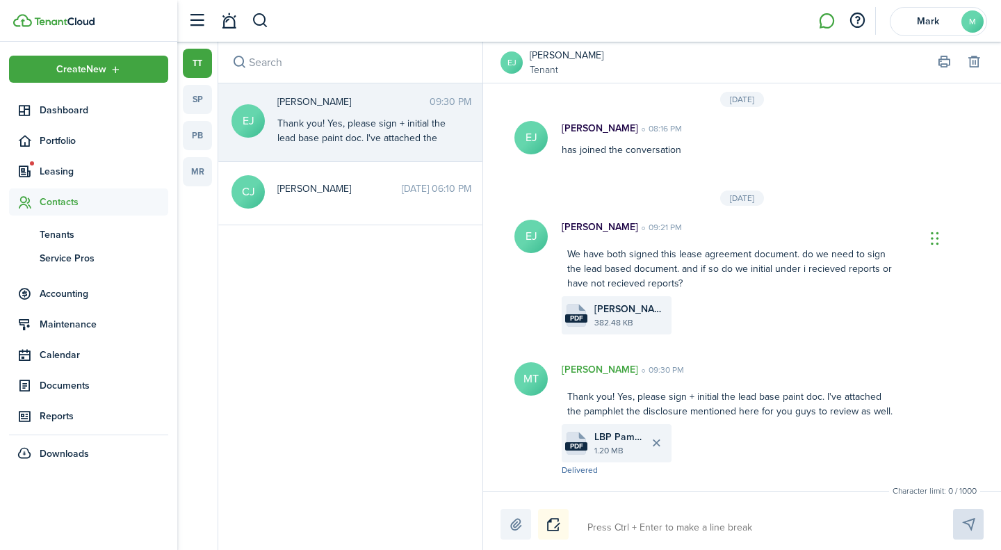
click at [84, 129] on span "Portfolio" at bounding box center [88, 140] width 159 height 27
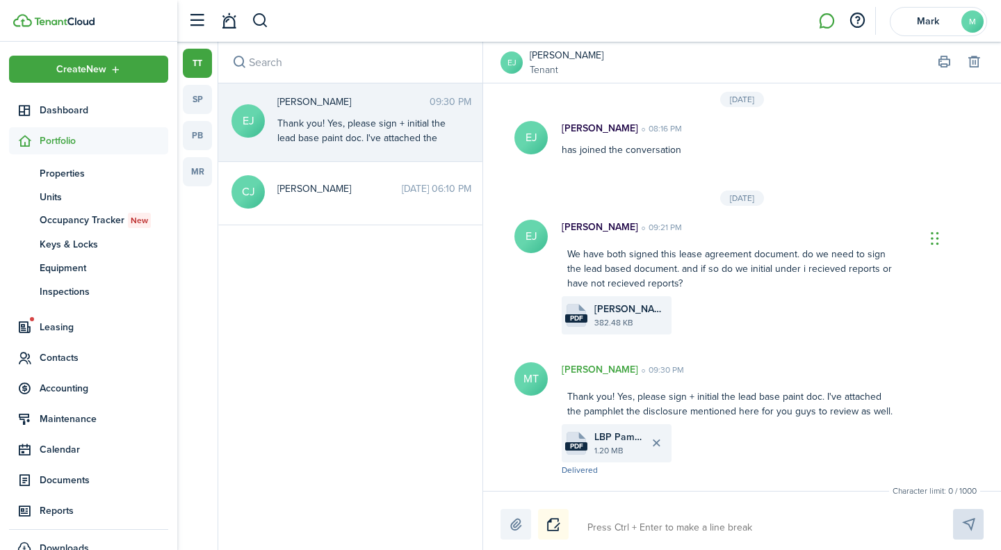
click at [66, 181] on link "pt Properties" at bounding box center [88, 173] width 159 height 24
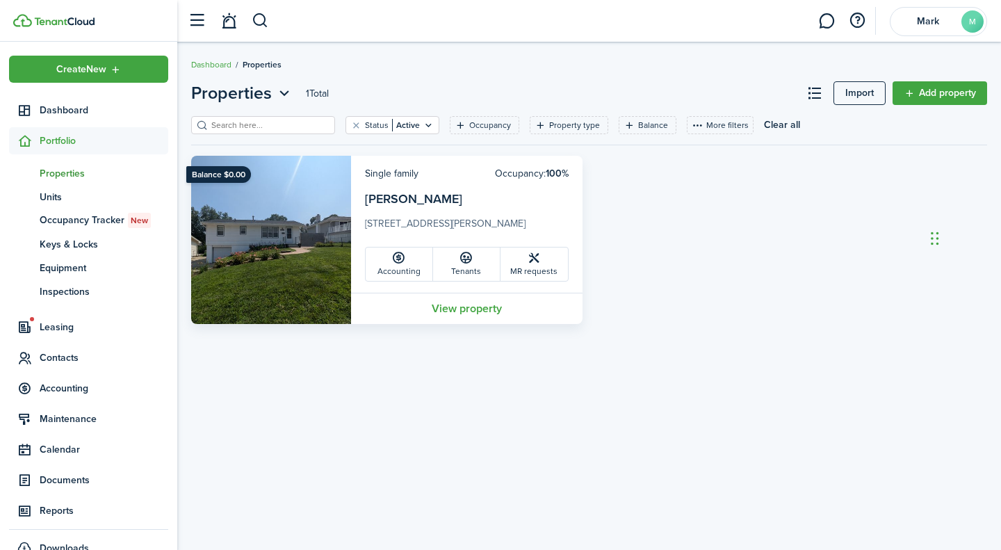
click at [438, 309] on link "View property" at bounding box center [466, 308] width 231 height 31
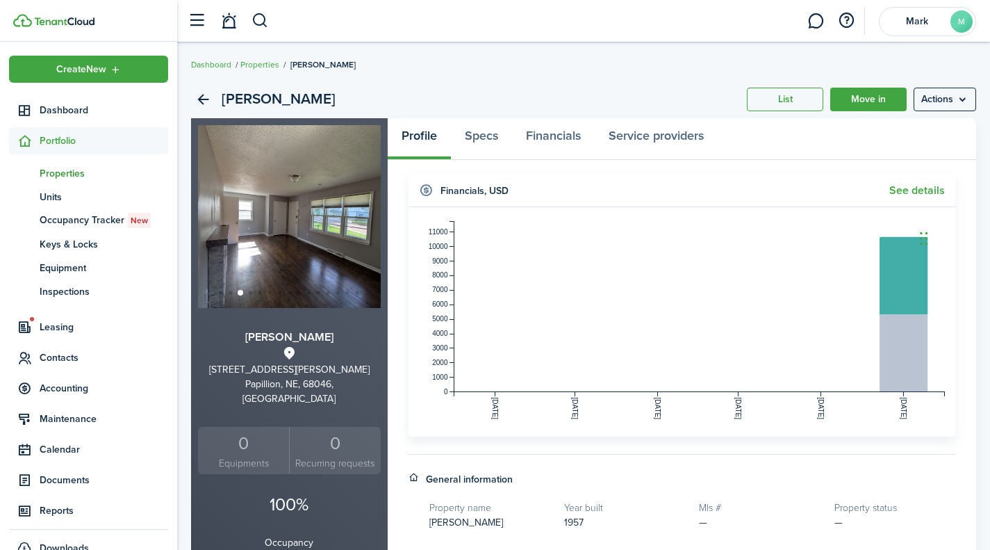
click at [258, 65] on link "Properties" at bounding box center [259, 64] width 39 height 13
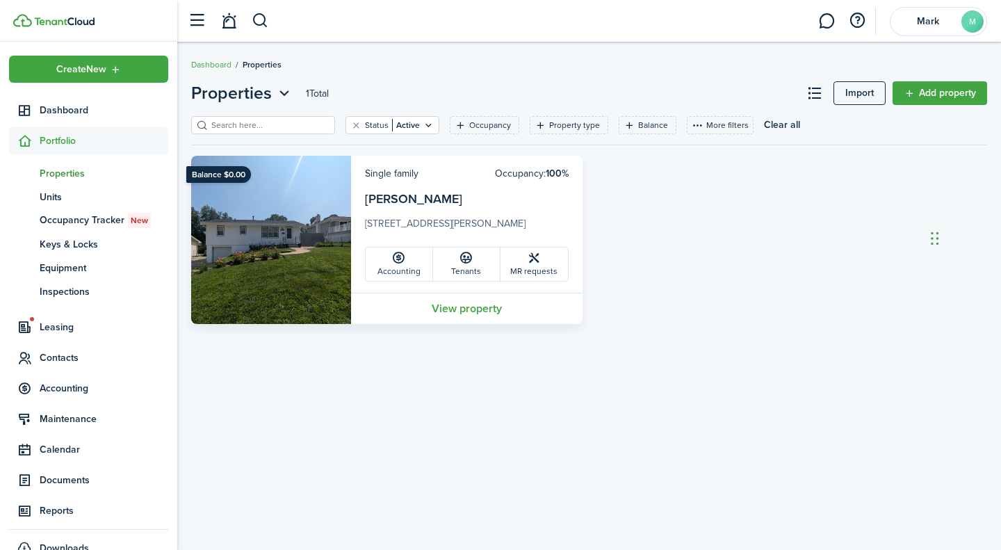
click at [464, 270] on link "Tenants" at bounding box center [466, 263] width 67 height 33
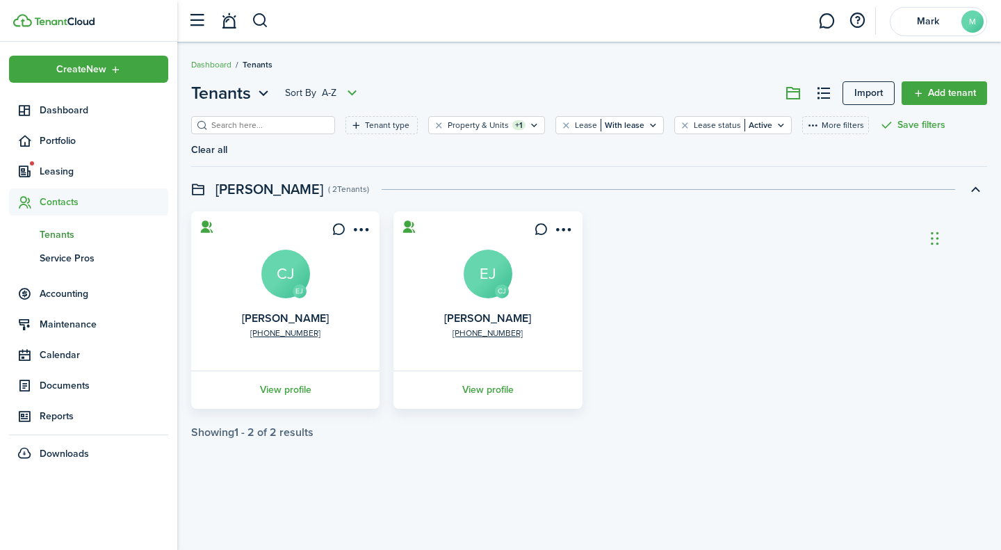
click at [220, 61] on link "Dashboard" at bounding box center [211, 64] width 40 height 13
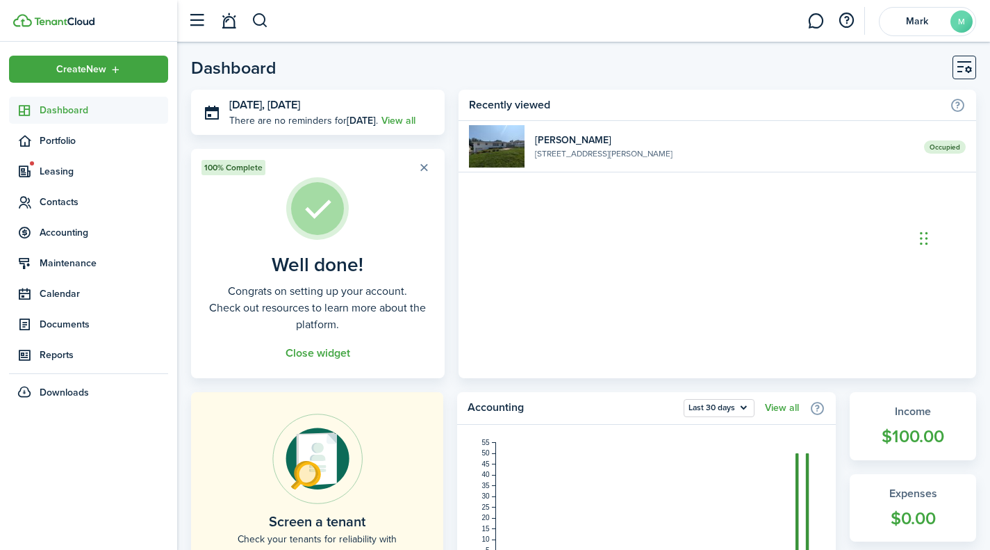
click at [601, 141] on widget-list-item-title "[PERSON_NAME]" at bounding box center [724, 140] width 379 height 15
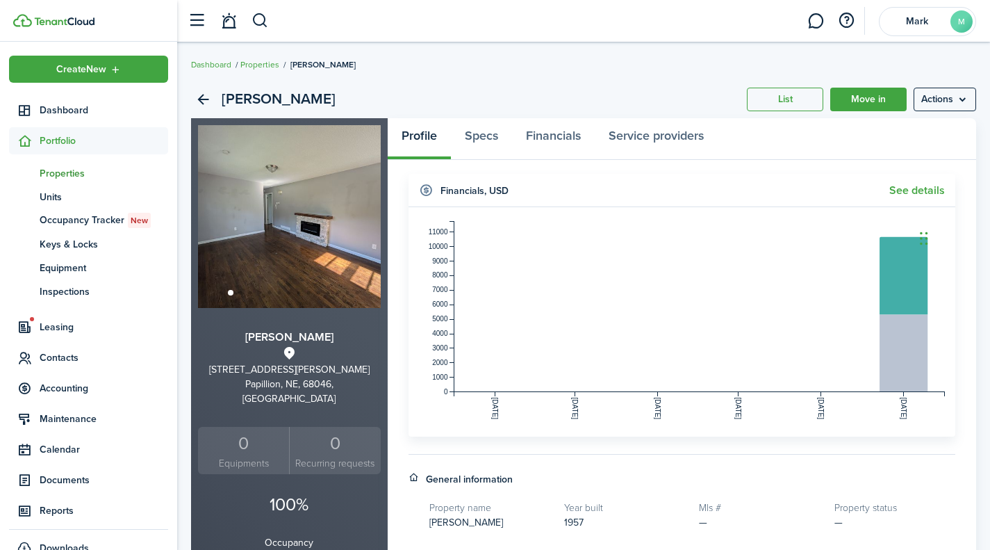
click at [325, 244] on img at bounding box center [289, 216] width 183 height 183
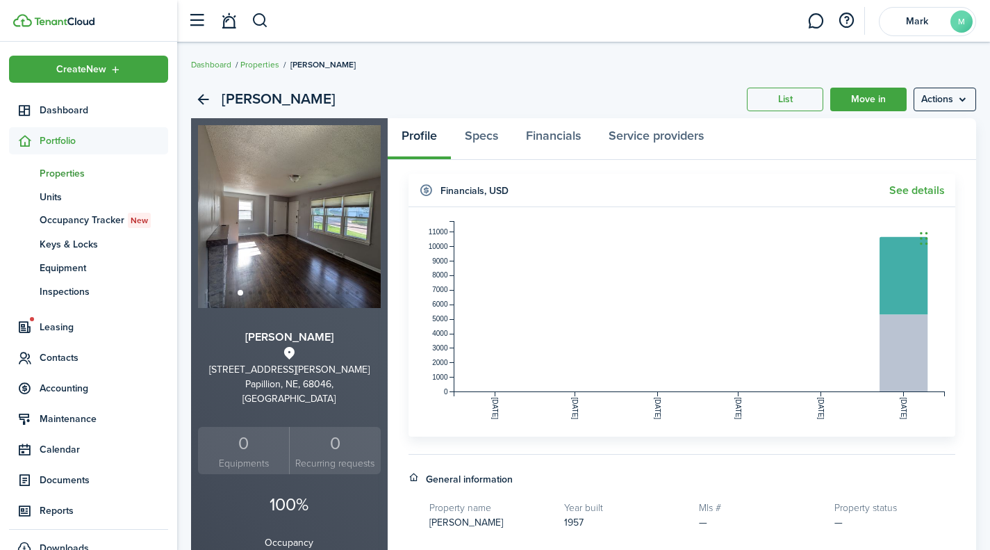
click at [322, 240] on img at bounding box center [289, 216] width 183 height 183
click at [361, 238] on img at bounding box center [289, 216] width 183 height 183
click at [208, 100] on link "Back" at bounding box center [203, 100] width 24 height 24
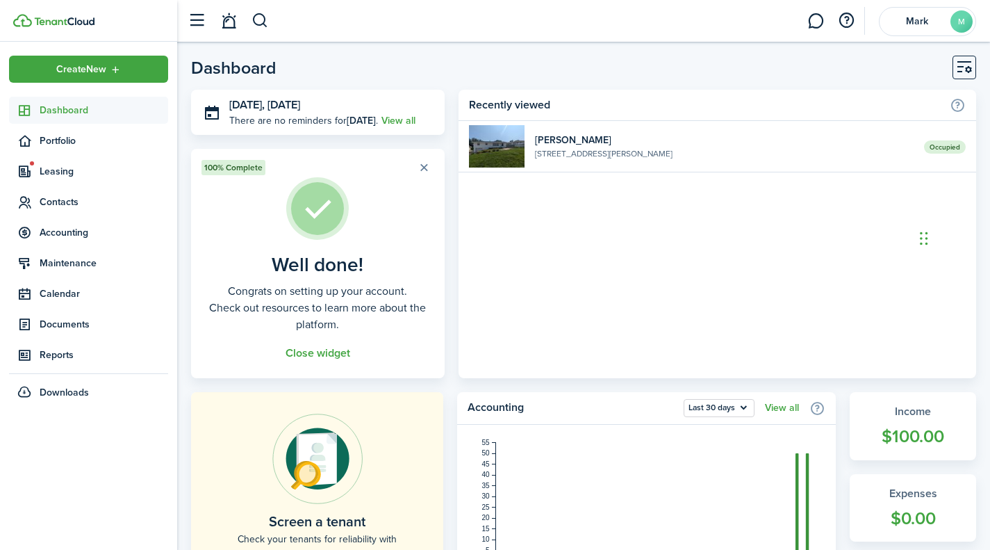
click at [75, 140] on span "Portfolio" at bounding box center [104, 140] width 129 height 15
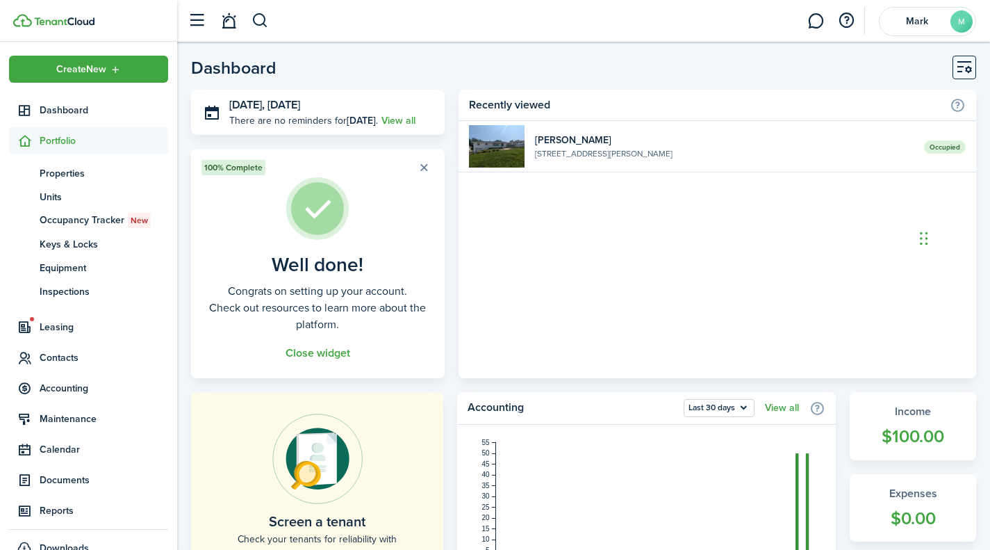
click at [69, 179] on span "Properties" at bounding box center [104, 173] width 129 height 15
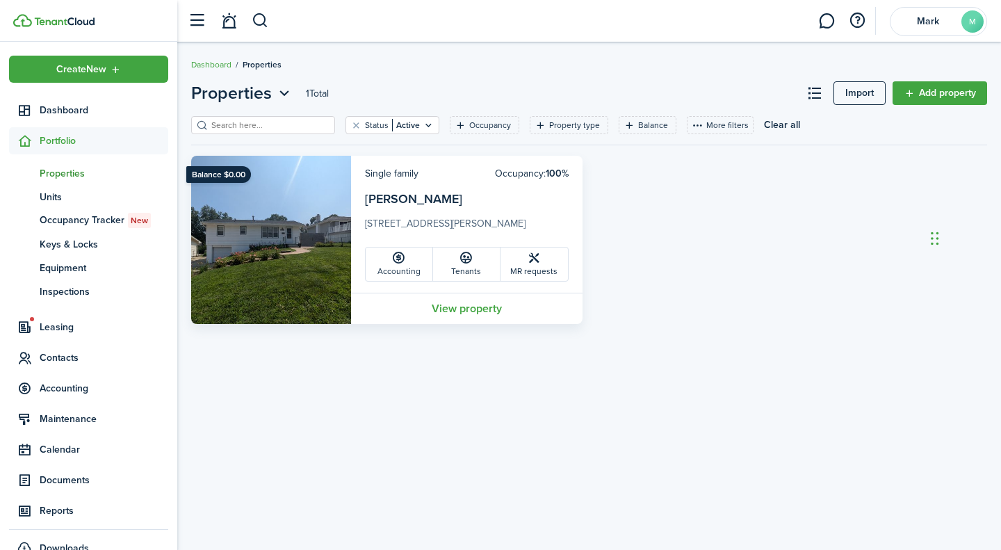
drag, startPoint x: 264, startPoint y: 244, endPoint x: 272, endPoint y: 246, distance: 7.9
click at [264, 244] on img at bounding box center [271, 240] width 160 height 168
click at [447, 312] on link "View property" at bounding box center [466, 308] width 231 height 31
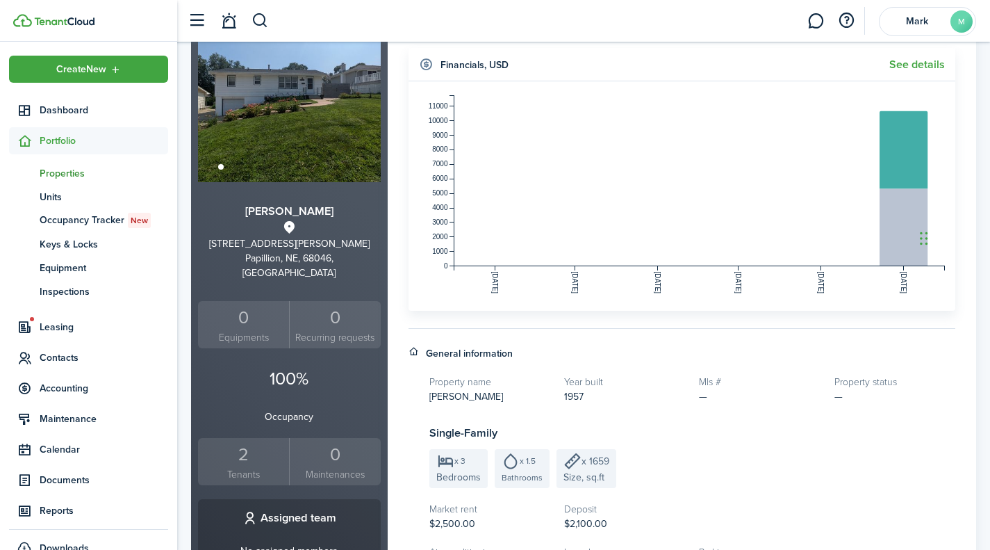
scroll to position [3, 0]
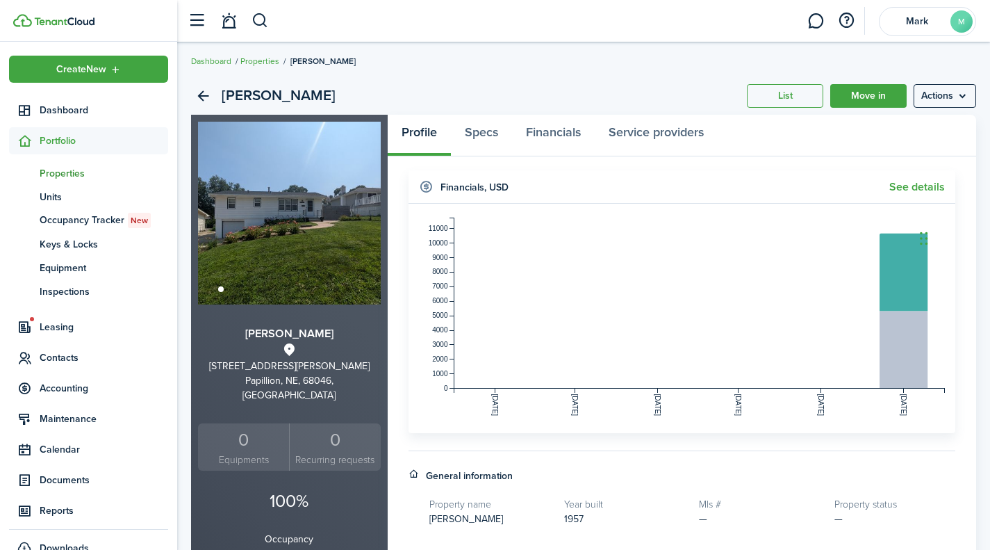
click at [319, 261] on img at bounding box center [289, 213] width 183 height 183
click at [237, 290] on swiper-pagination at bounding box center [289, 288] width 183 height 15
click at [262, 288] on swiper-pagination at bounding box center [289, 288] width 183 height 15
click at [259, 288] on span at bounding box center [259, 288] width 3 height 3
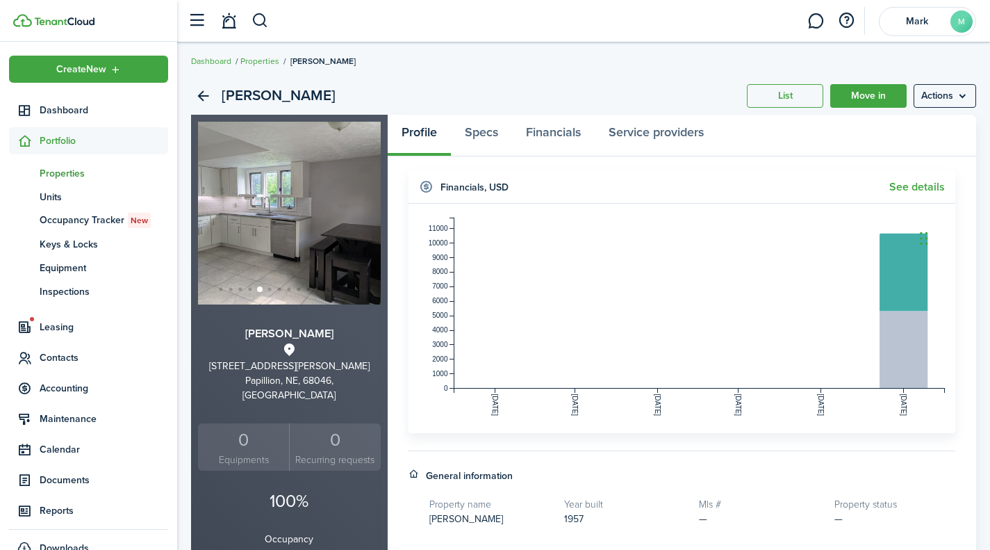
click at [230, 290] on span at bounding box center [230, 288] width 3 height 3
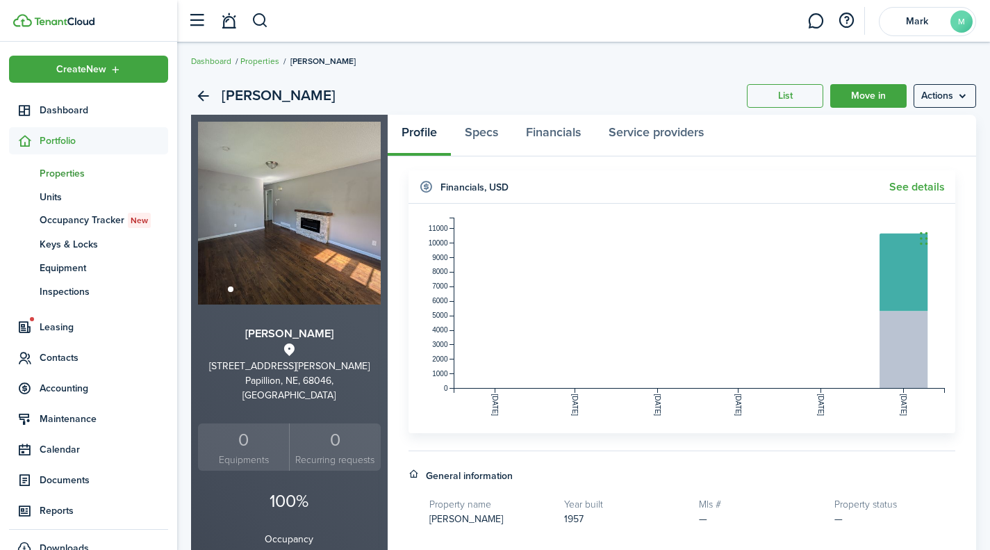
click at [242, 290] on span at bounding box center [240, 288] width 3 height 3
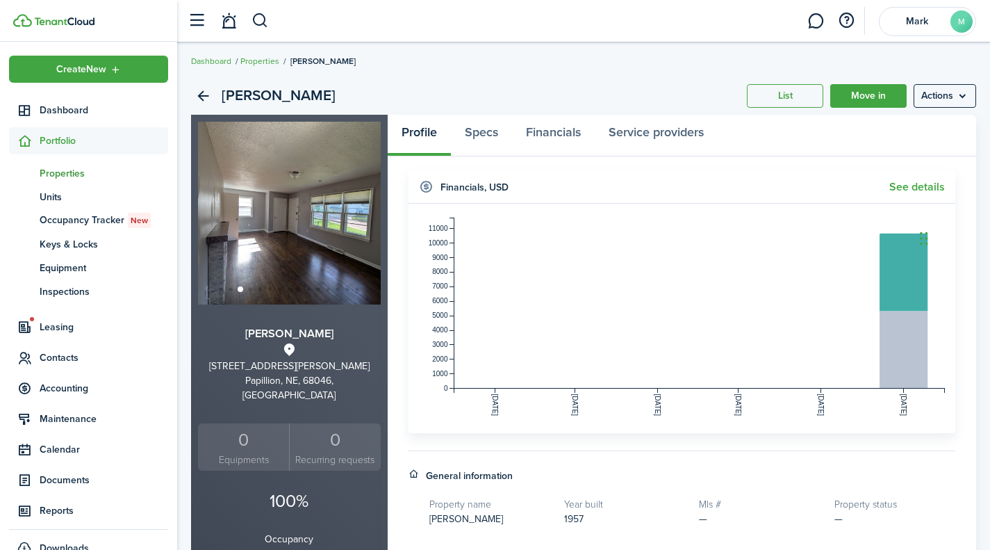
click at [250, 290] on span at bounding box center [250, 288] width 3 height 3
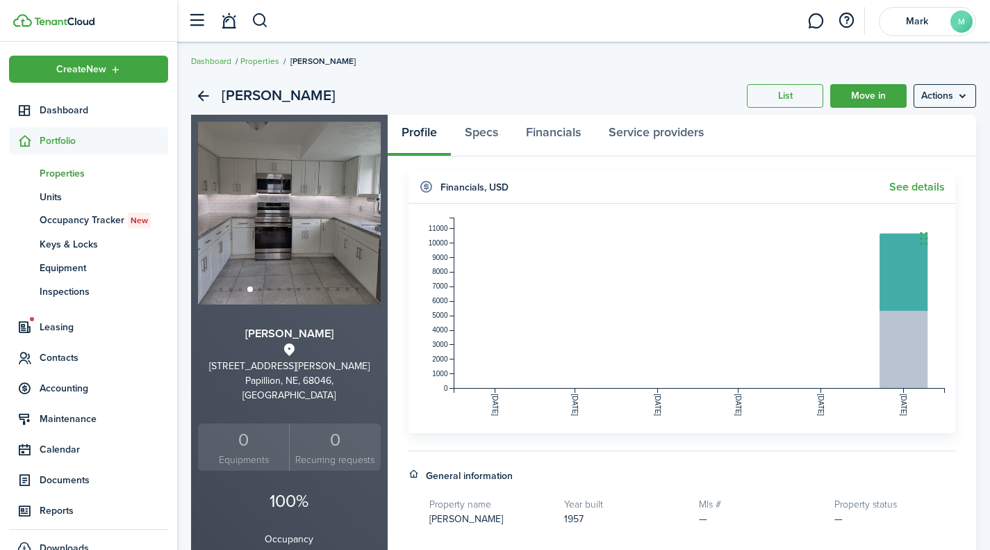
click at [261, 289] on span at bounding box center [259, 288] width 3 height 3
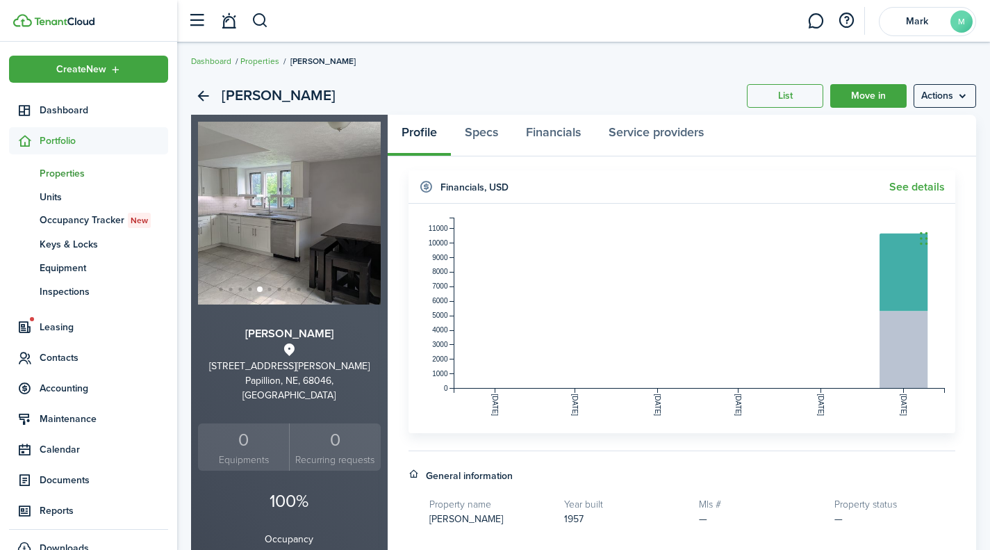
click at [270, 289] on span at bounding box center [269, 288] width 3 height 3
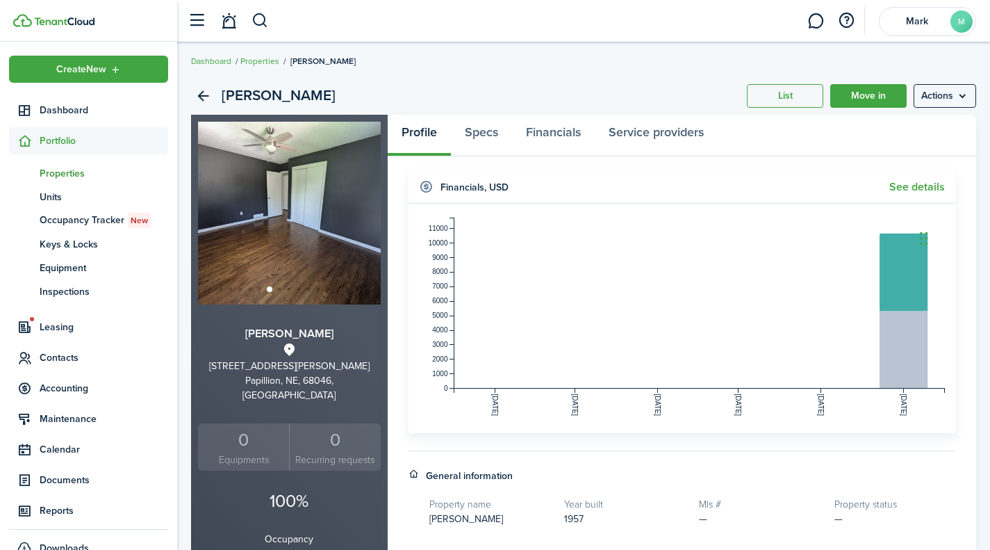
click at [278, 288] on span at bounding box center [279, 288] width 3 height 3
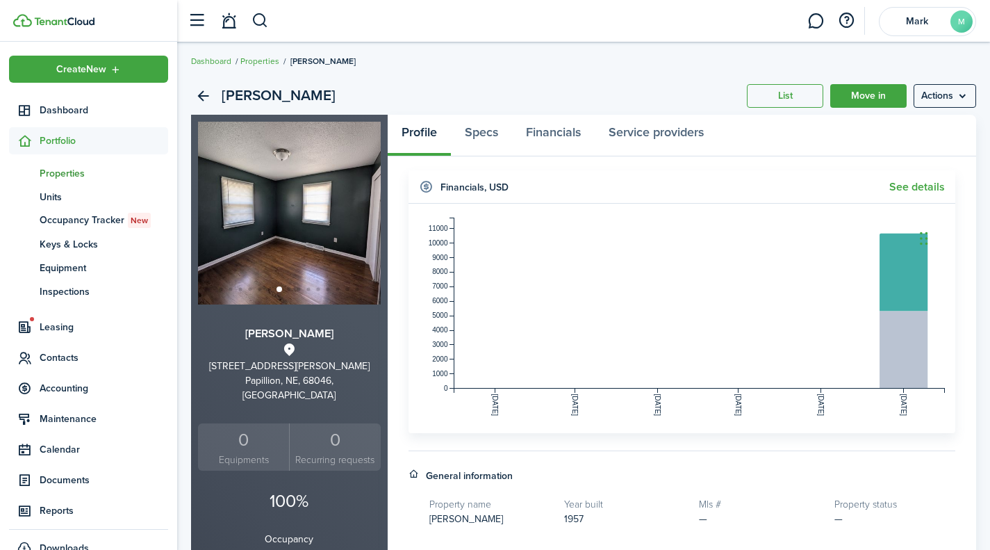
click at [289, 288] on span at bounding box center [289, 288] width 3 height 3
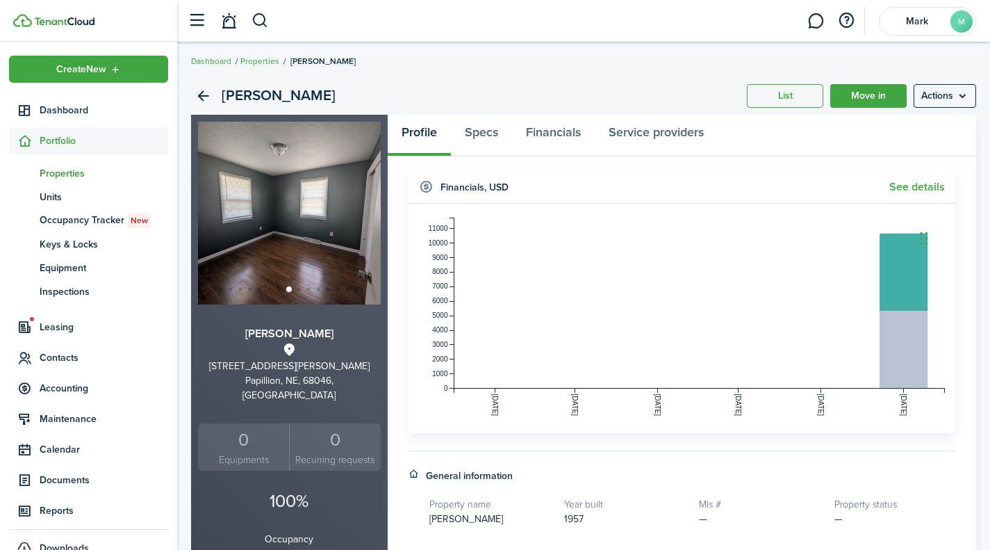
click at [298, 288] on span at bounding box center [298, 288] width 3 height 3
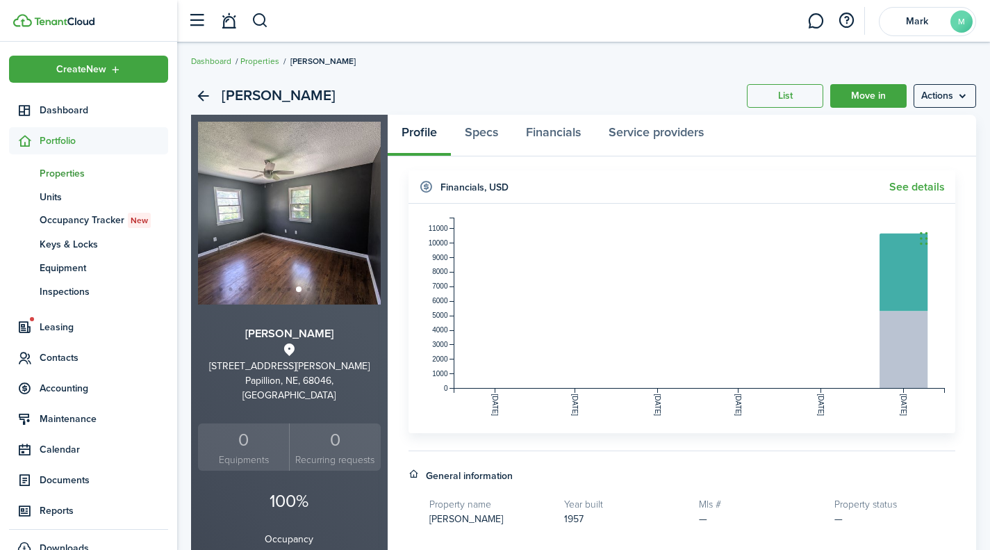
click at [309, 290] on span at bounding box center [308, 288] width 3 height 3
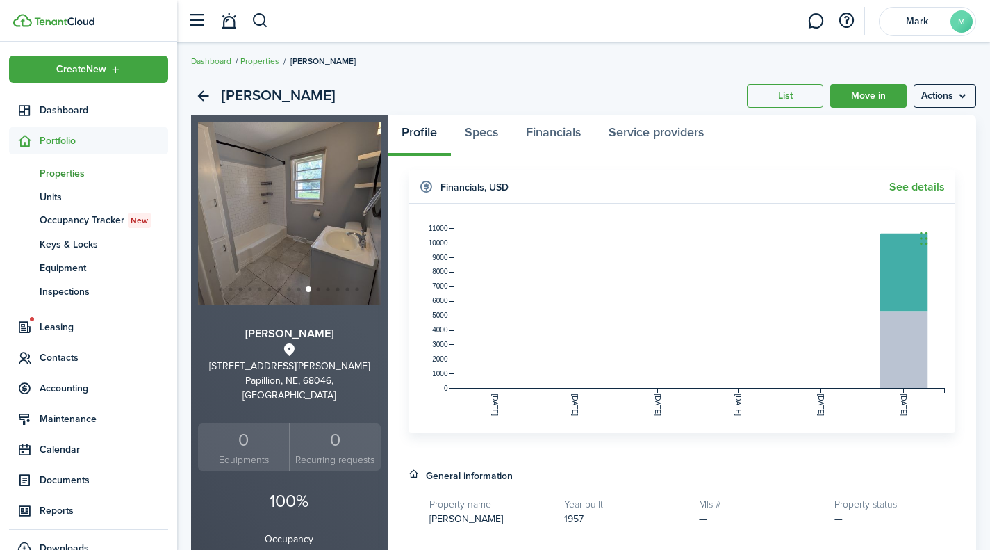
click at [318, 288] on span at bounding box center [318, 288] width 3 height 3
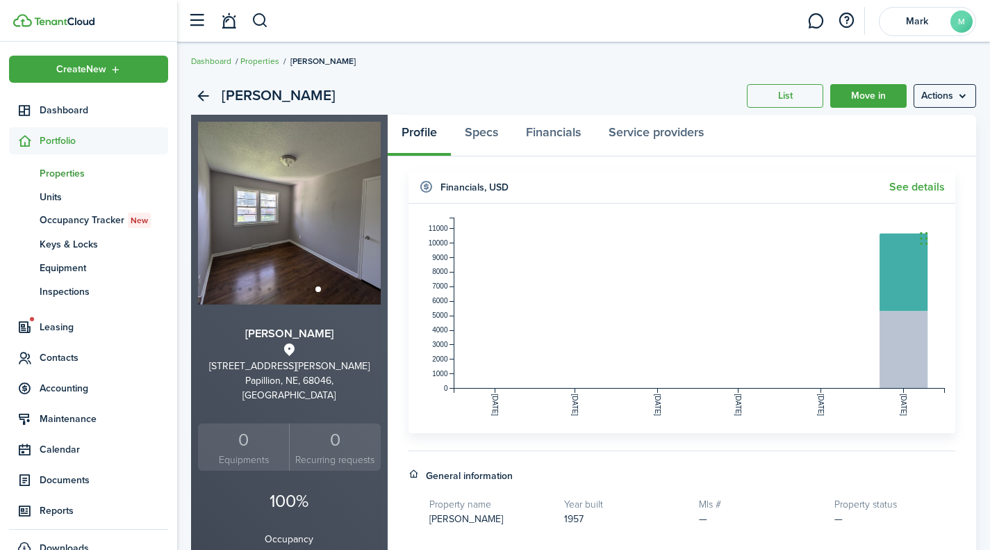
click at [328, 290] on span at bounding box center [328, 288] width 3 height 3
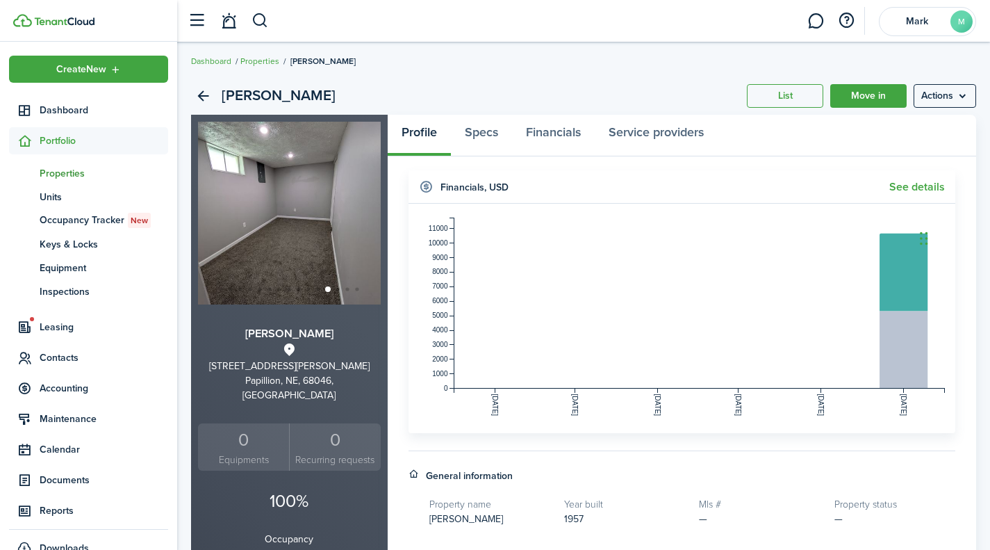
click at [338, 290] on span at bounding box center [337, 288] width 3 height 3
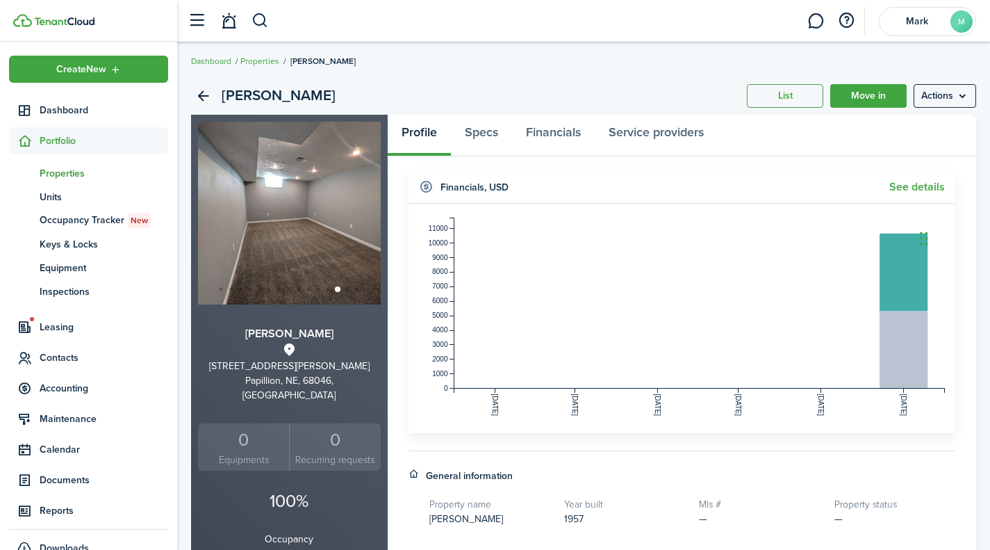
click at [348, 290] on span at bounding box center [347, 288] width 3 height 3
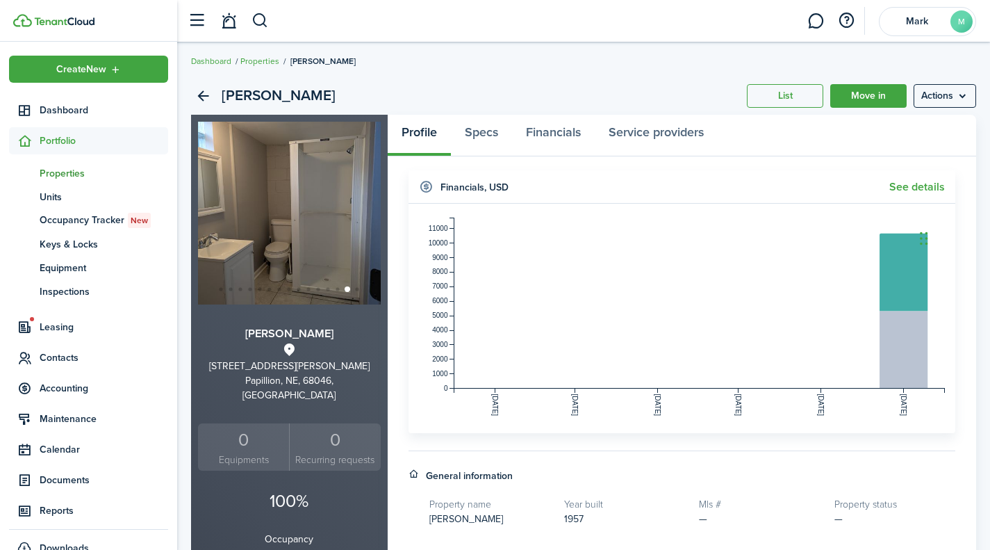
click at [356, 288] on span at bounding box center [357, 288] width 3 height 3
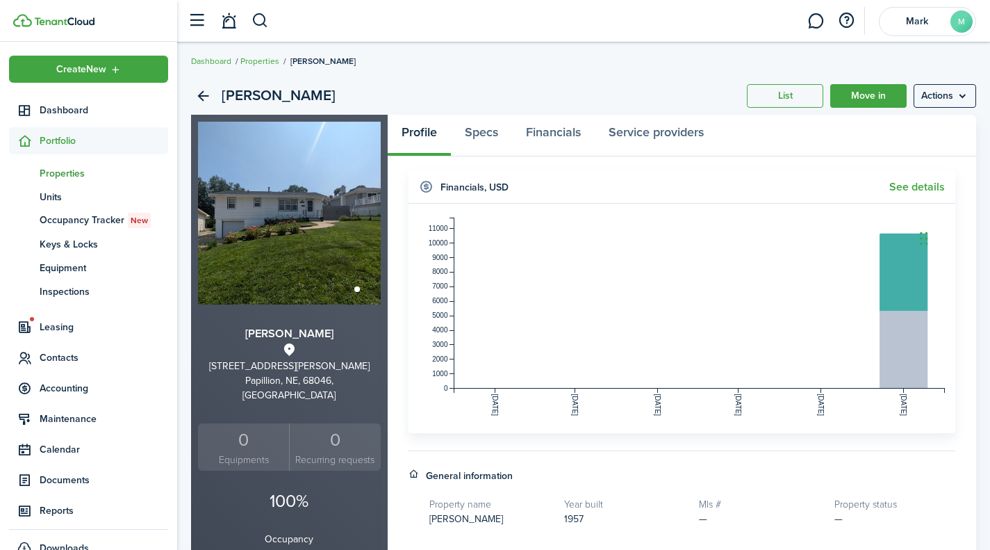
click at [267, 56] on link "Properties" at bounding box center [259, 61] width 39 height 13
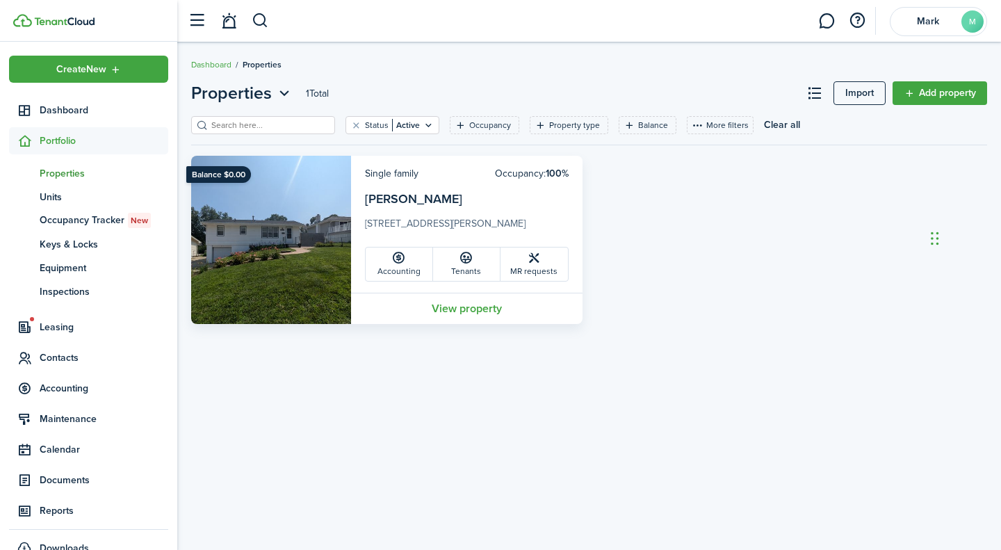
click at [398, 265] on icon at bounding box center [398, 258] width 15 height 14
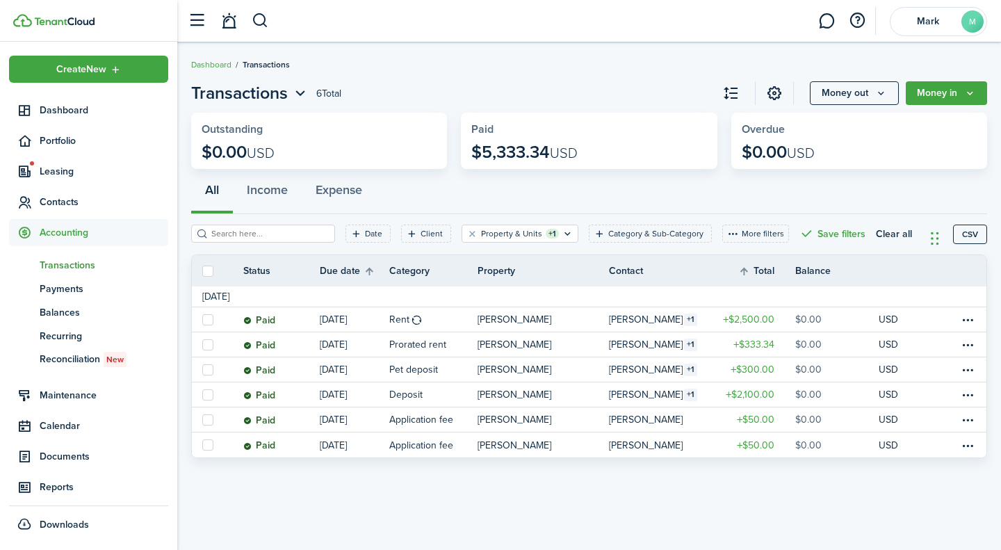
click at [222, 61] on link "Dashboard" at bounding box center [211, 64] width 40 height 13
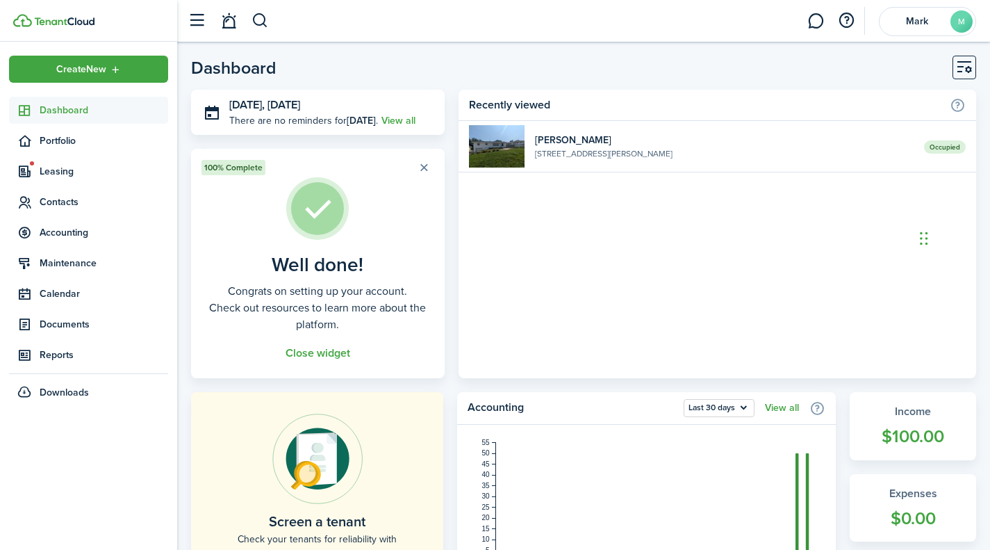
click at [537, 151] on widget-list-item-description "[STREET_ADDRESS][PERSON_NAME]" at bounding box center [724, 153] width 379 height 13
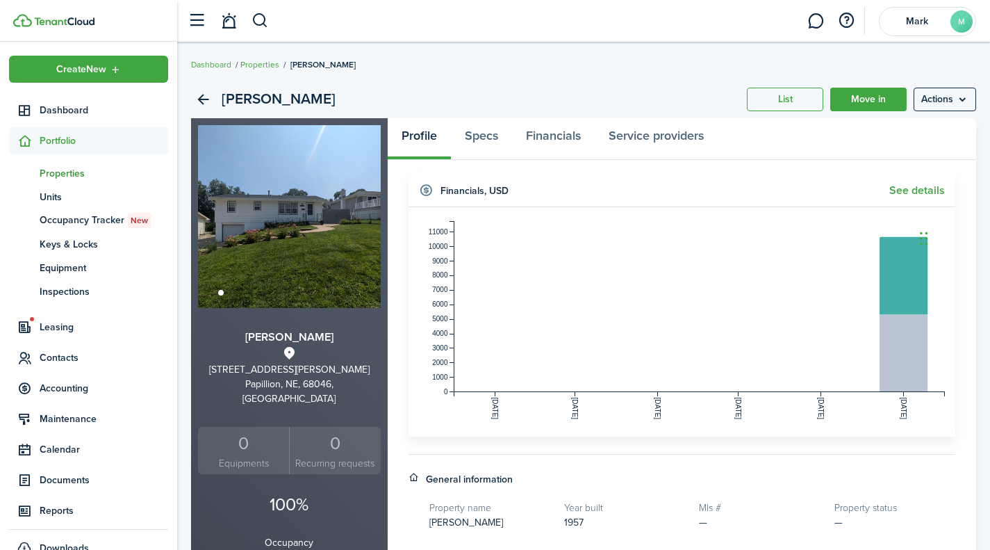
click at [270, 65] on link "Properties" at bounding box center [259, 64] width 39 height 13
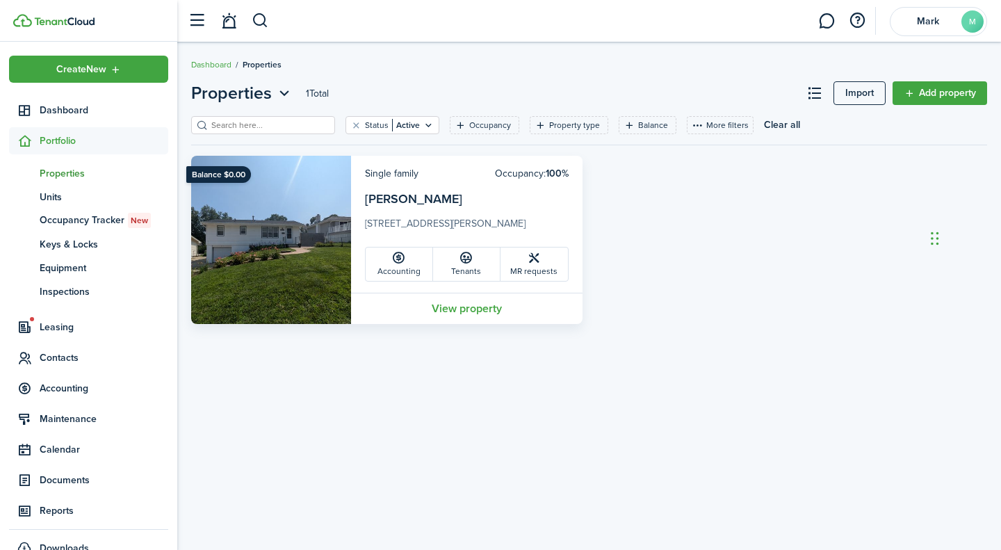
click at [538, 259] on icon at bounding box center [534, 258] width 15 height 14
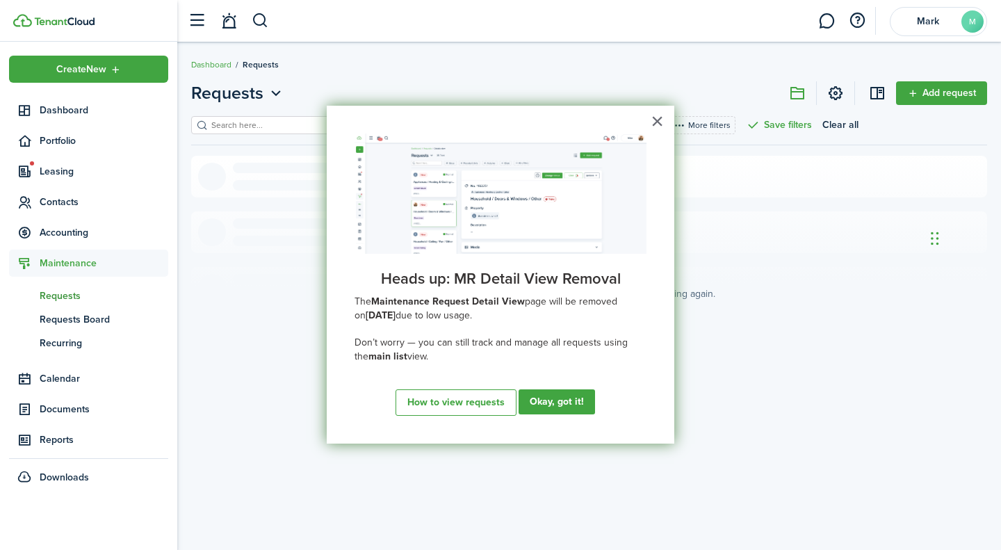
click at [551, 414] on button "Okay, got it!" at bounding box center [556, 401] width 76 height 25
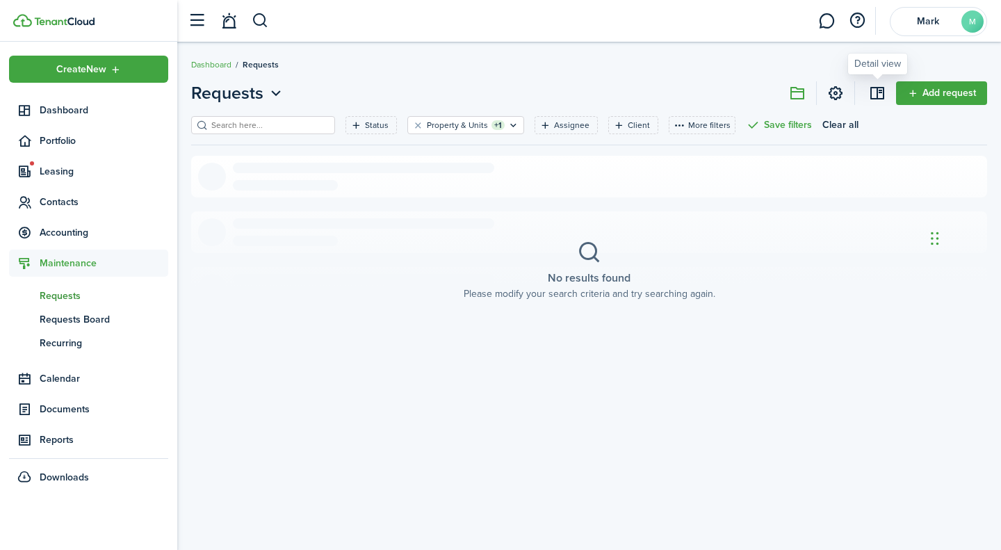
click at [870, 97] on link at bounding box center [877, 93] width 24 height 24
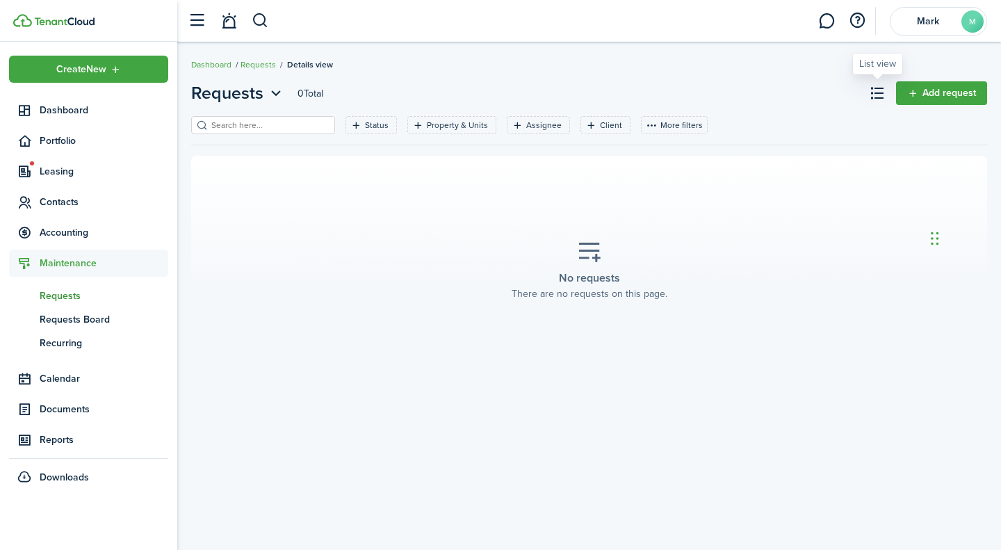
click at [868, 100] on link at bounding box center [877, 93] width 24 height 24
click at [793, 95] on button at bounding box center [797, 93] width 24 height 24
click at [293, 124] on input "search" at bounding box center [269, 125] width 122 height 13
click at [277, 101] on icon "Open menu" at bounding box center [276, 93] width 18 height 17
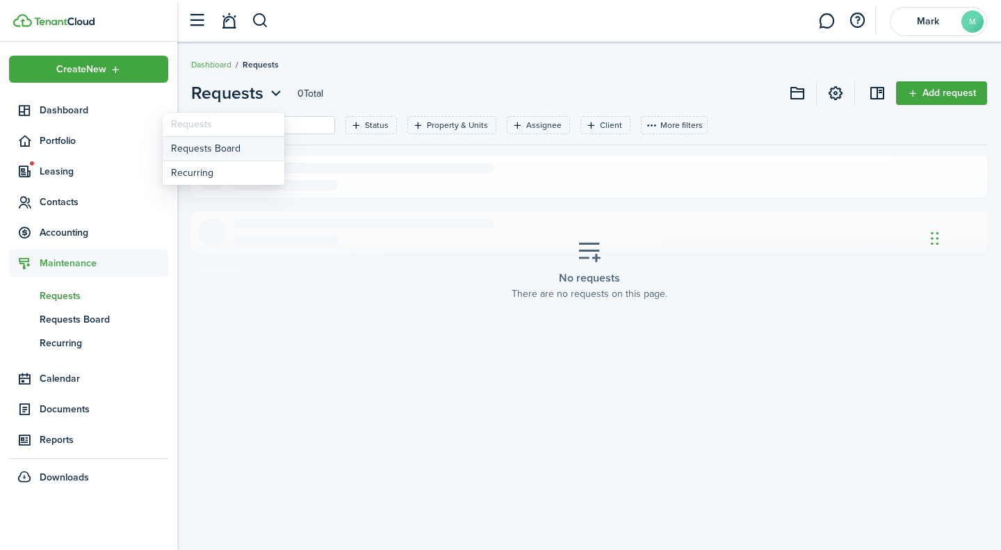
click at [233, 154] on link "Requests Board" at bounding box center [224, 149] width 122 height 24
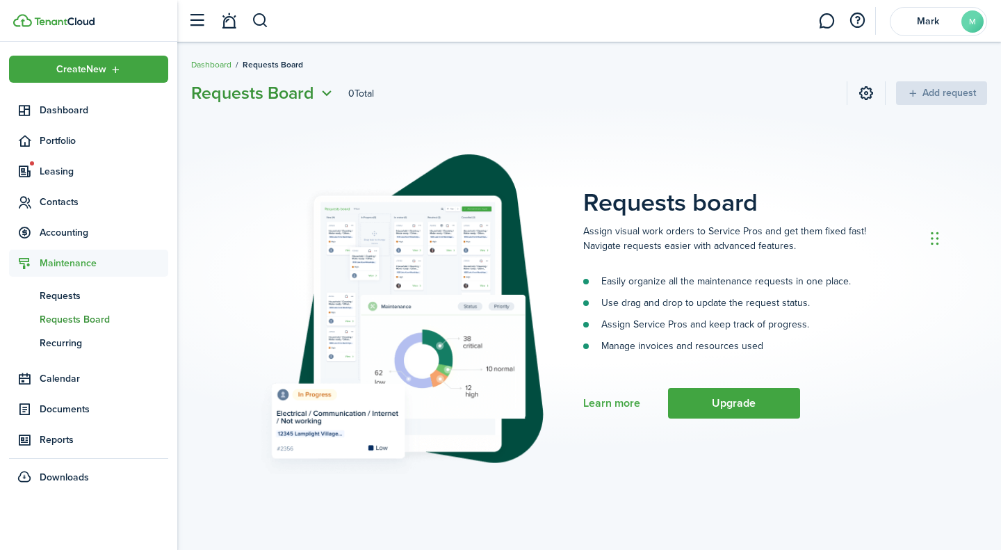
click at [295, 92] on span "Requests Board" at bounding box center [252, 93] width 123 height 25
click at [256, 174] on link "Recurring" at bounding box center [275, 173] width 122 height 24
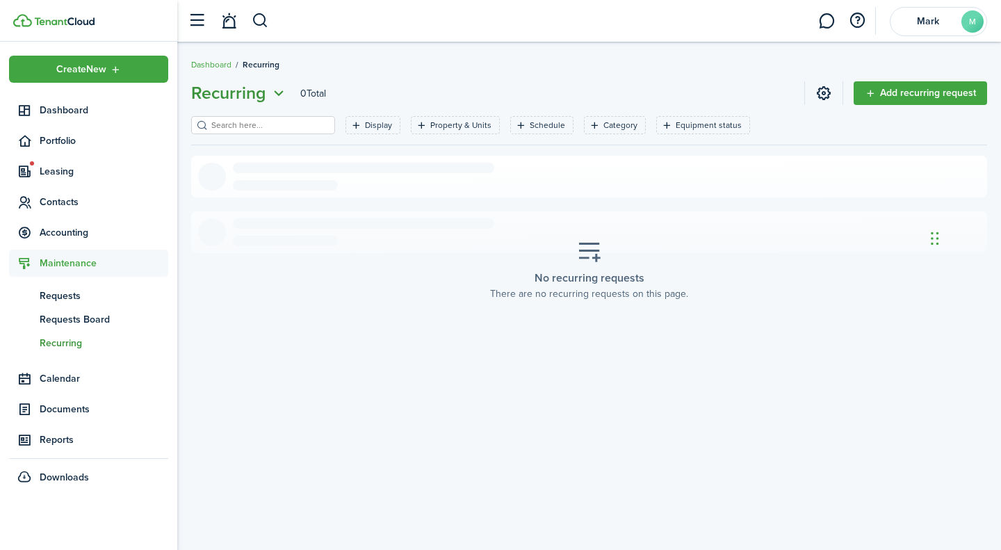
click at [268, 94] on button "Recurring" at bounding box center [239, 93] width 97 height 25
click at [264, 117] on link "Requests" at bounding box center [227, 125] width 122 height 24
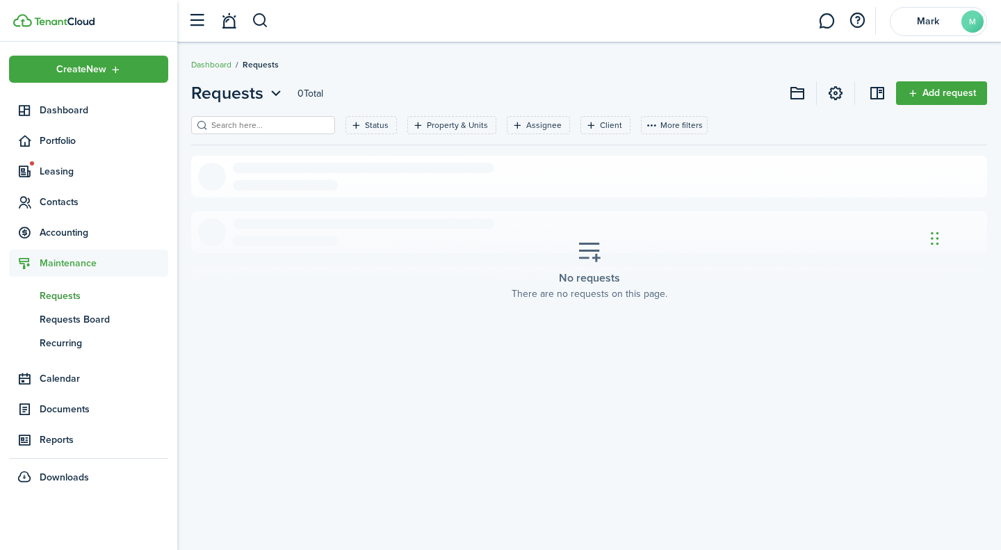
click at [909, 98] on link "Add request" at bounding box center [941, 93] width 91 height 24
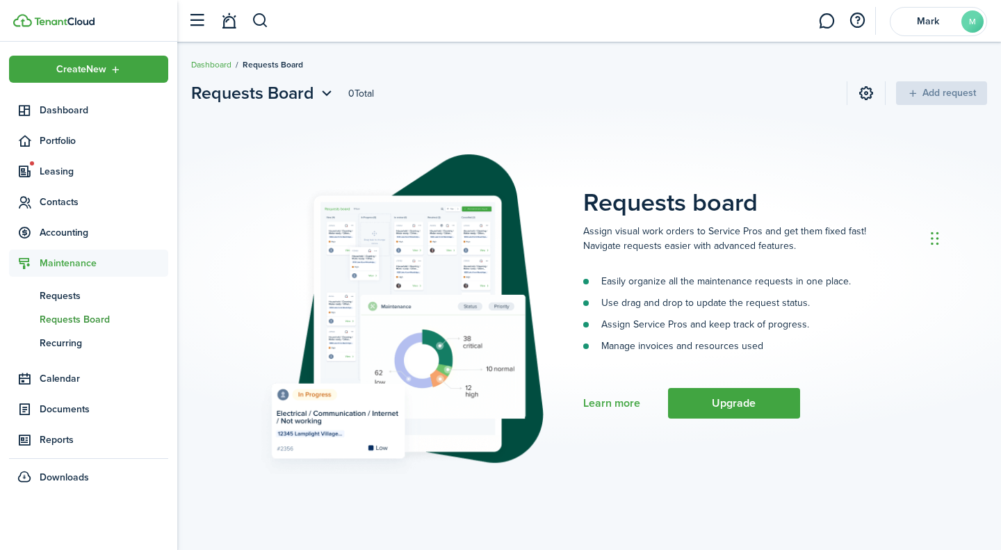
click at [81, 116] on span "Dashboard" at bounding box center [104, 110] width 129 height 15
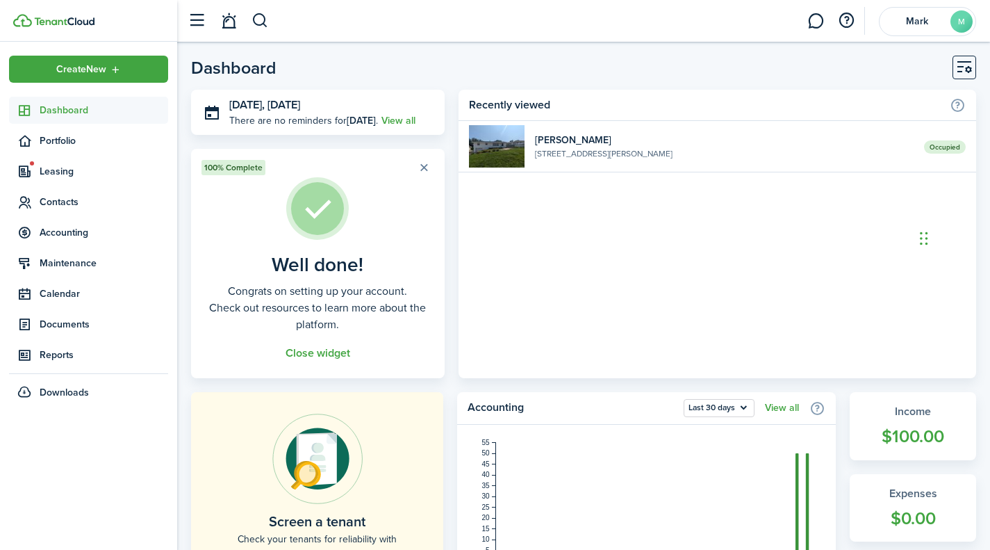
click at [61, 172] on span "Leasing" at bounding box center [104, 171] width 129 height 15
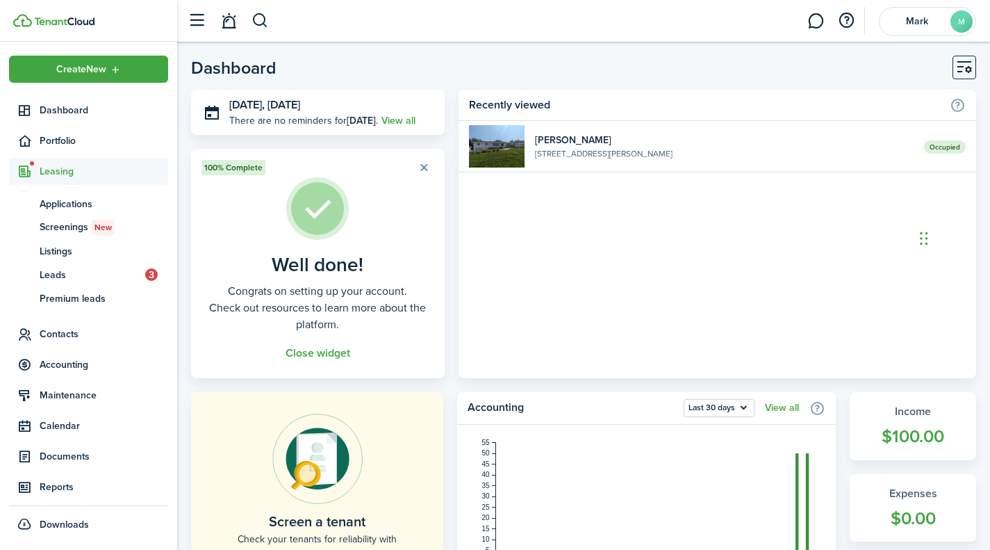
click at [141, 278] on span "Leads" at bounding box center [93, 275] width 106 height 15
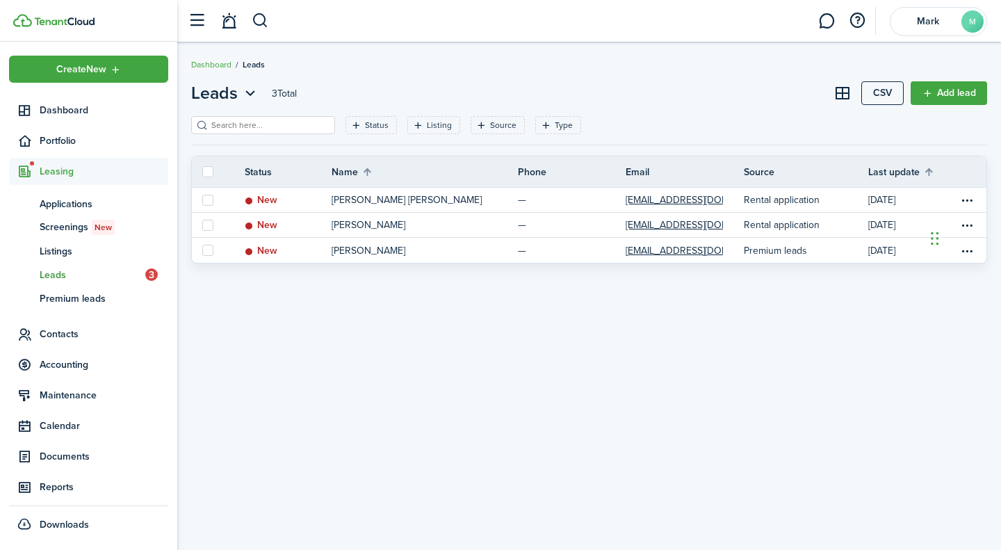
click at [209, 206] on link at bounding box center [208, 200] width 32 height 24
click at [209, 205] on label at bounding box center [207, 200] width 11 height 11
click at [202, 200] on input "checkbox" at bounding box center [202, 199] width 1 height 1
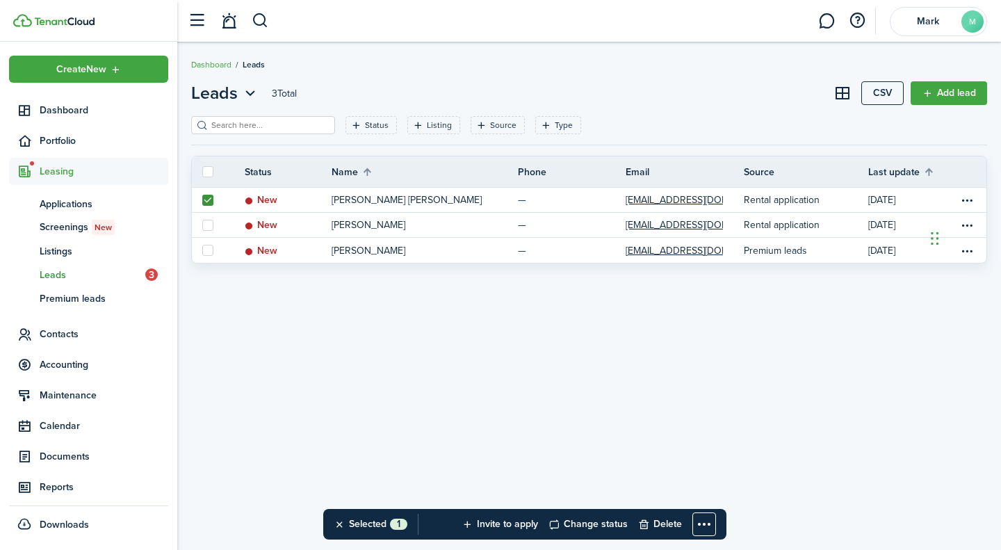
click at [208, 224] on label at bounding box center [207, 225] width 11 height 11
click at [202, 224] on input "checkbox" at bounding box center [202, 224] width 1 height 1
click at [205, 245] on label at bounding box center [207, 250] width 11 height 11
click at [202, 250] on input "checkbox" at bounding box center [202, 250] width 1 height 1
click at [579, 525] on button "Change status" at bounding box center [587, 524] width 79 height 31
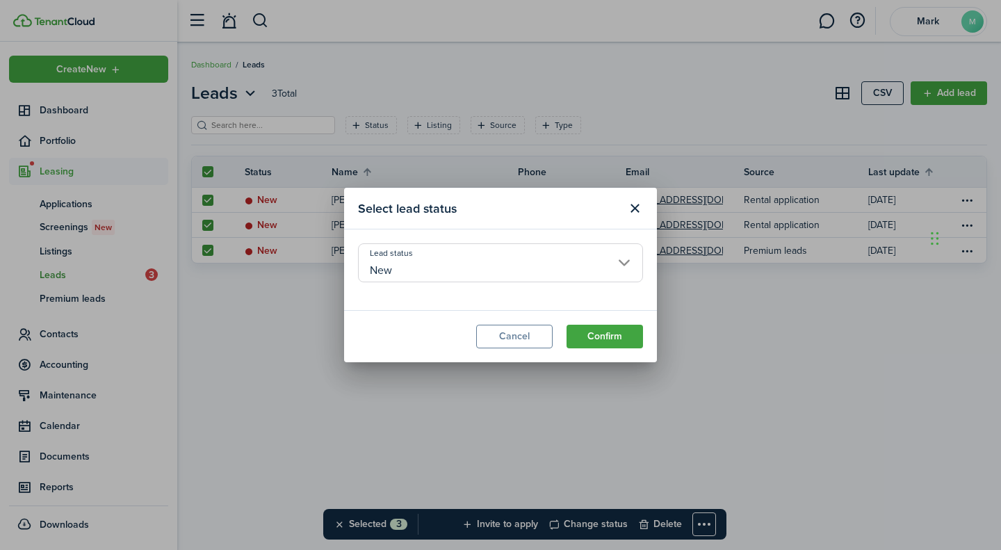
click at [626, 260] on input "New" at bounding box center [500, 262] width 285 height 39
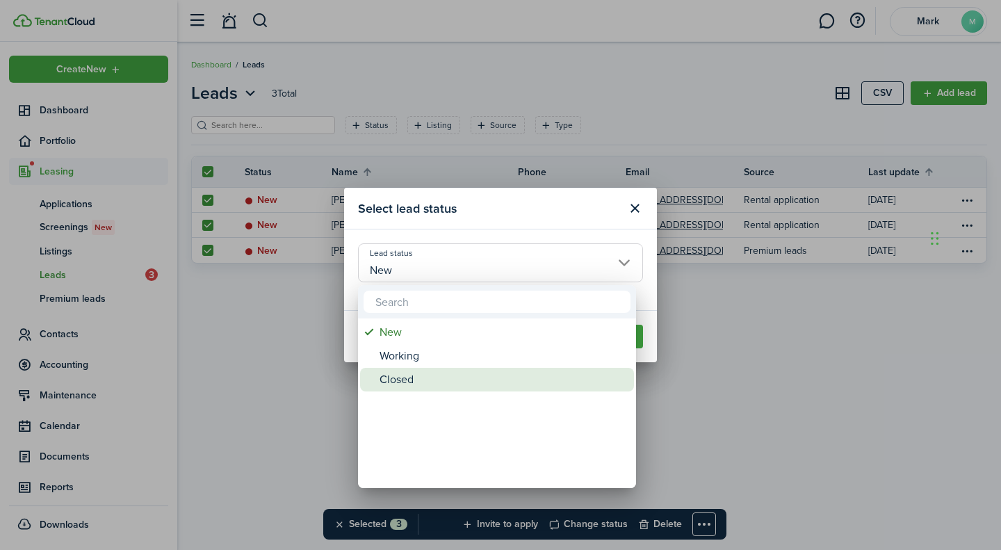
click at [452, 385] on div "Closed" at bounding box center [502, 380] width 246 height 24
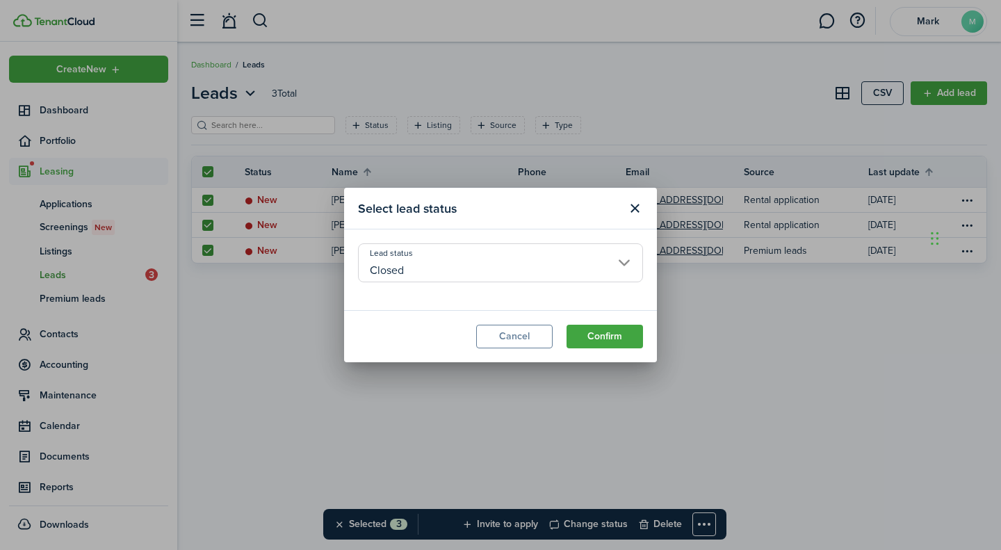
click at [609, 331] on button "Confirm" at bounding box center [604, 336] width 76 height 24
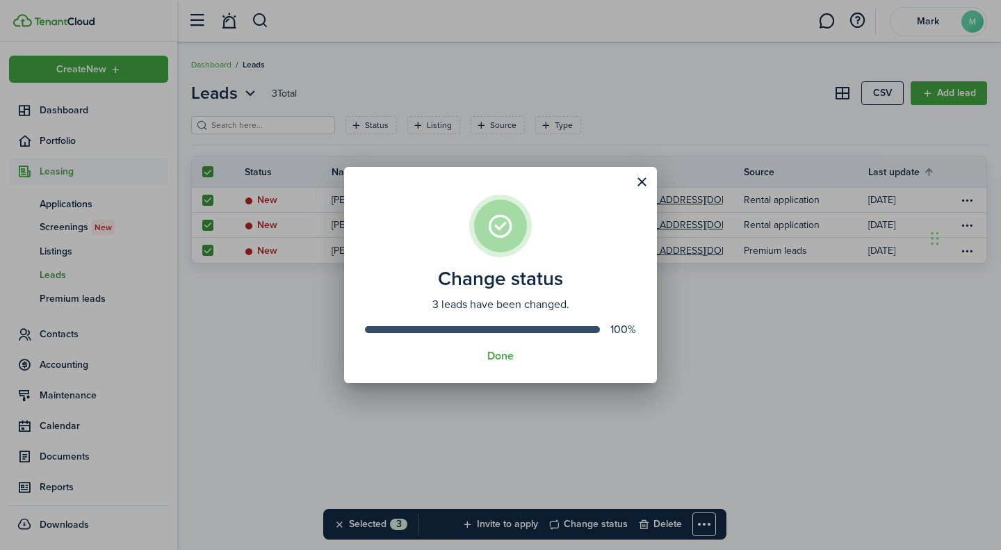
click at [511, 357] on button "Done" at bounding box center [500, 356] width 26 height 13
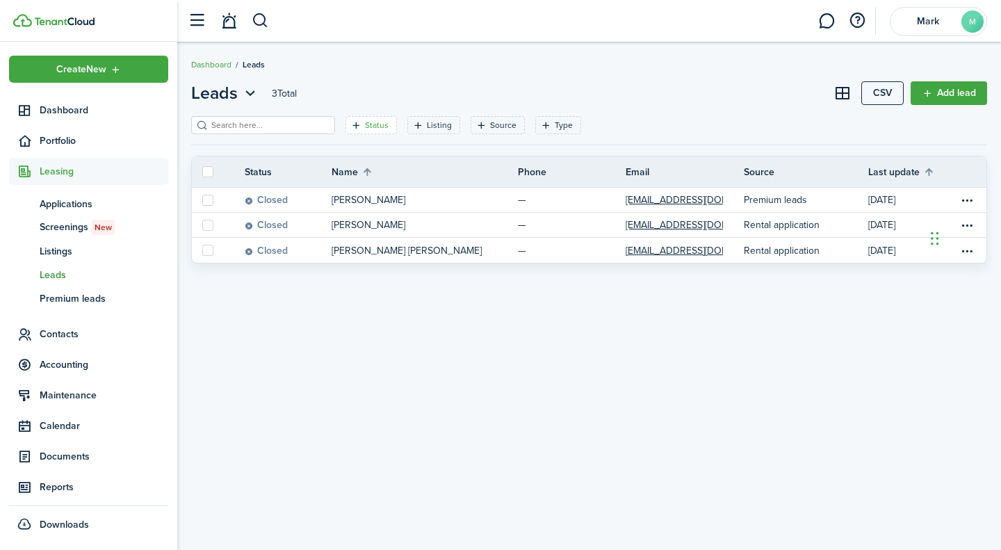
click at [366, 131] on div "Status" at bounding box center [378, 125] width 27 height 13
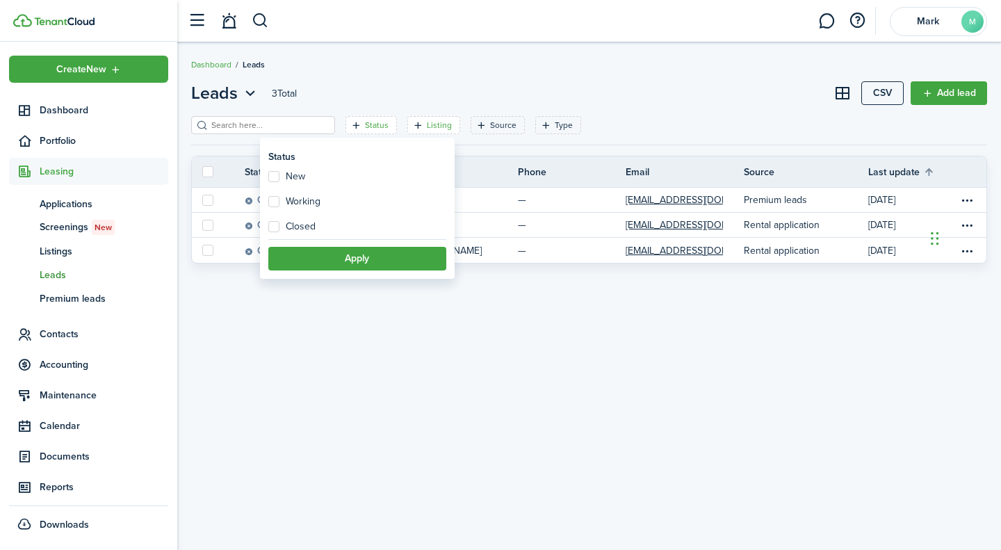
click at [427, 120] on filter-tag-label "Listing" at bounding box center [439, 125] width 25 height 13
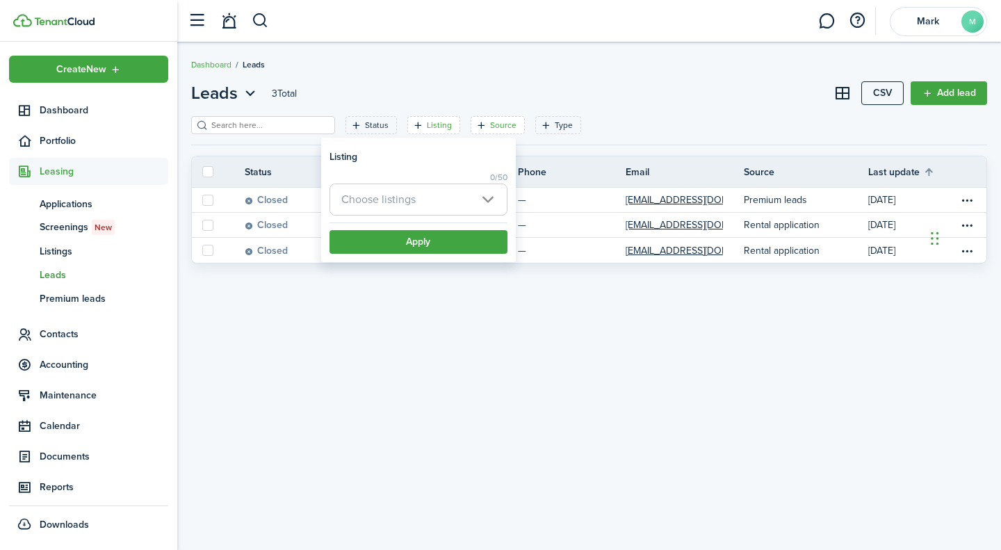
click at [475, 124] on icon "Open filter" at bounding box center [481, 125] width 12 height 11
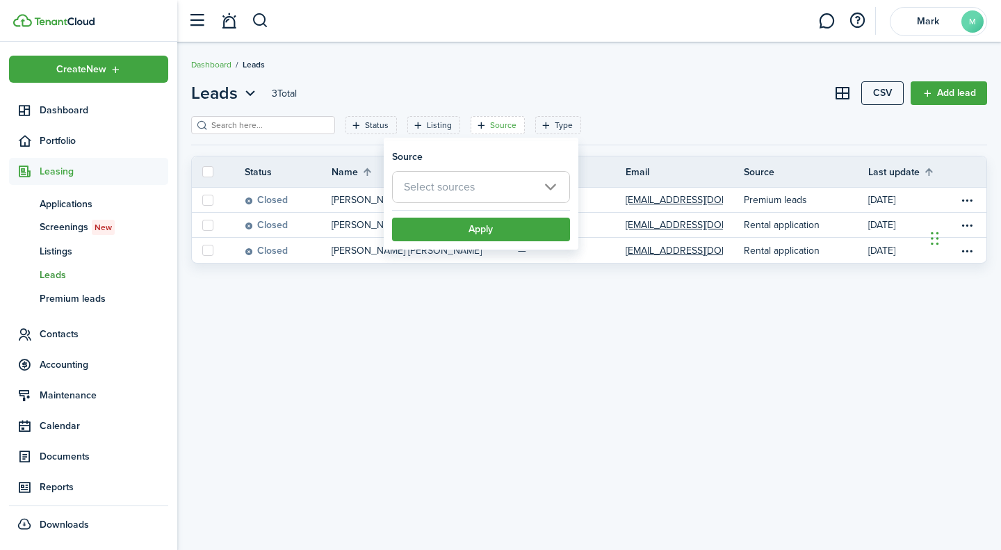
click at [532, 173] on span "Select sources" at bounding box center [481, 187] width 176 height 31
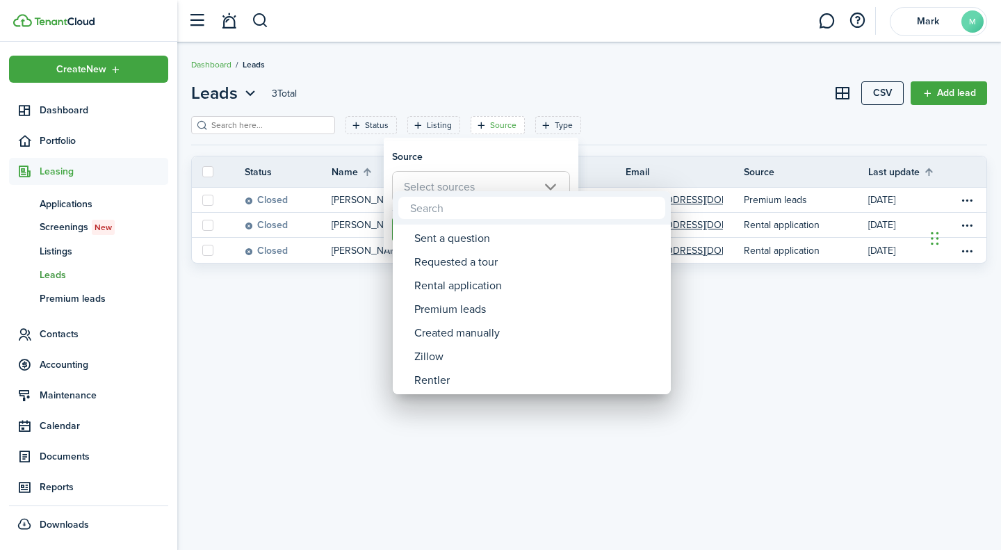
click at [543, 129] on div at bounding box center [500, 275] width 1223 height 772
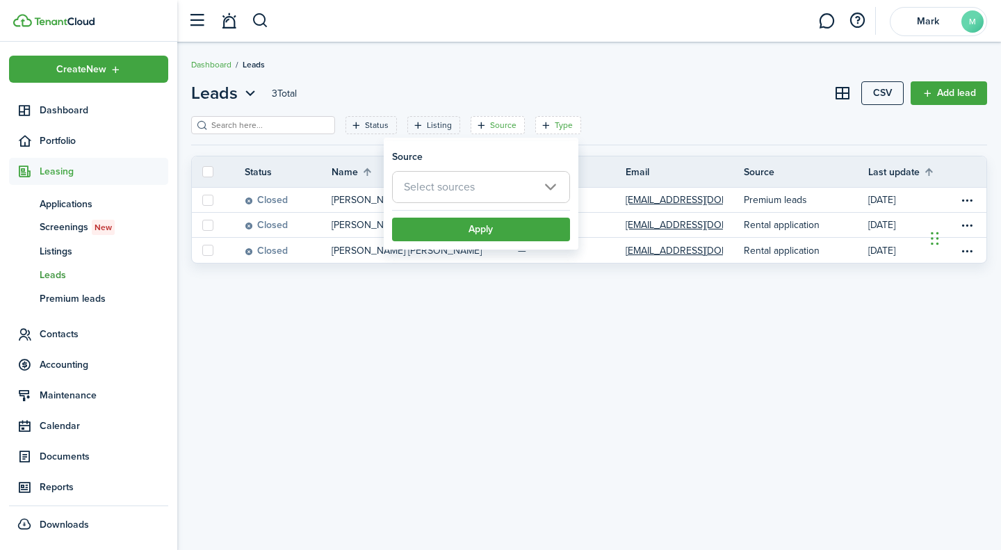
click at [554, 129] on filter-tag-label "Type" at bounding box center [563, 125] width 18 height 13
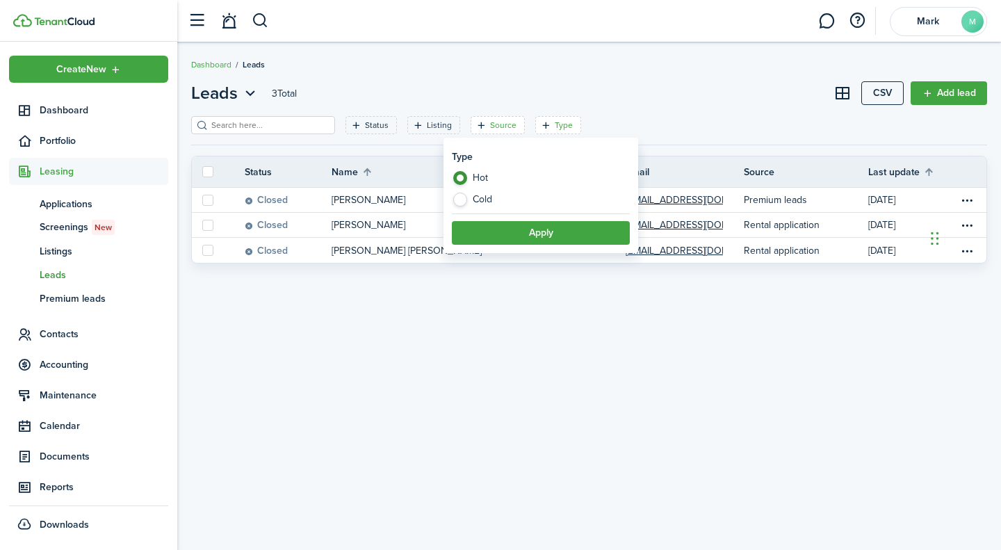
click at [493, 128] on filter-tag-label "Source" at bounding box center [503, 125] width 26 height 13
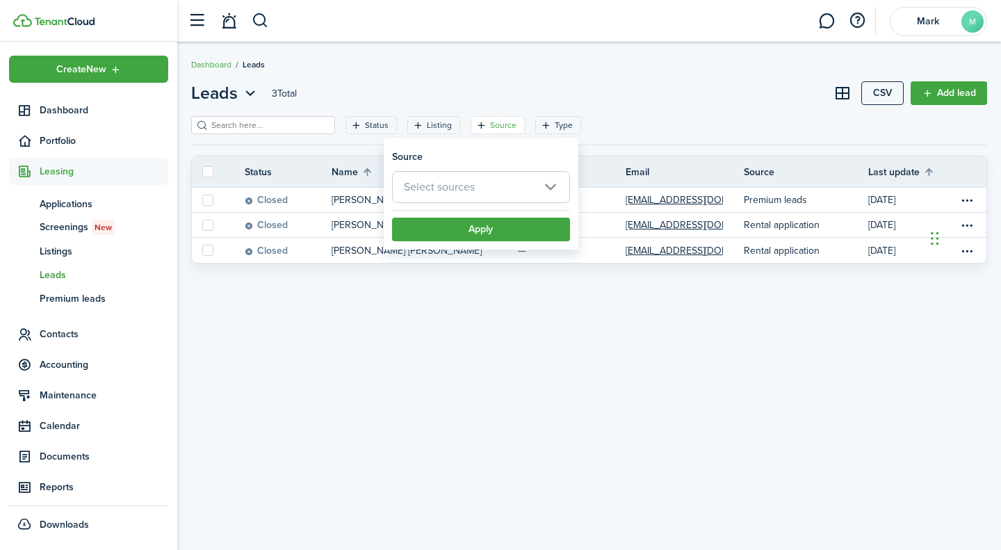
click at [528, 185] on span "Select sources" at bounding box center [481, 187] width 176 height 31
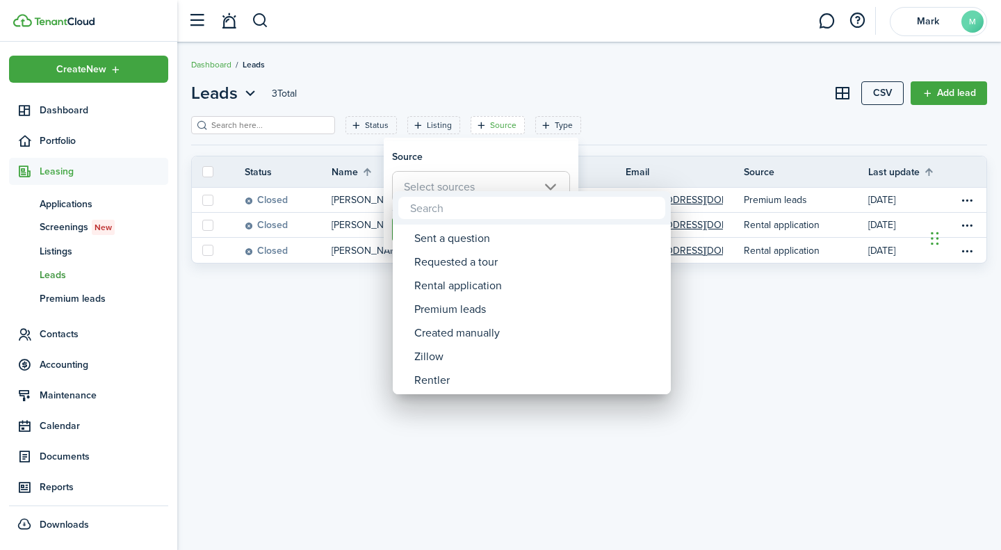
click at [412, 123] on div at bounding box center [500, 275] width 1223 height 772
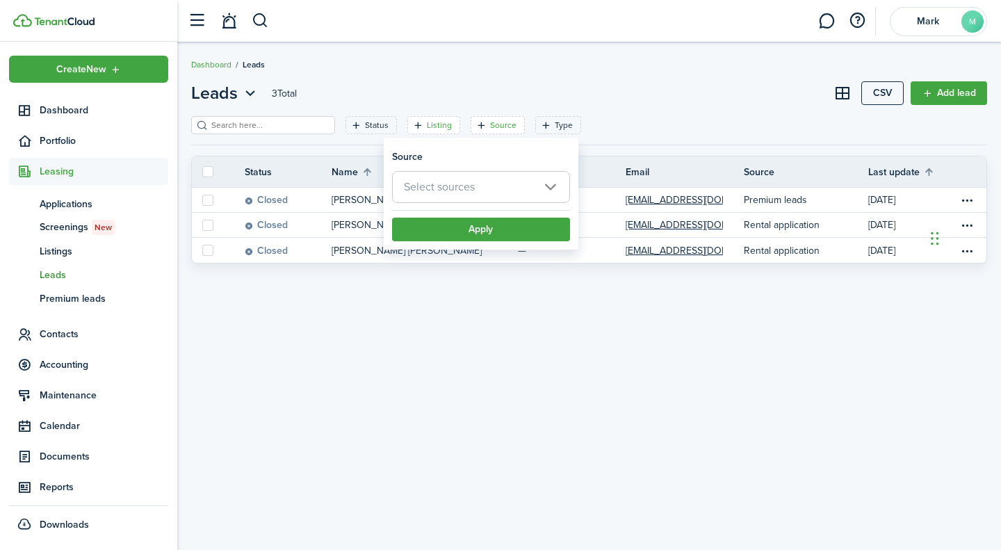
click at [415, 133] on filter-tag "Listing" at bounding box center [433, 125] width 53 height 18
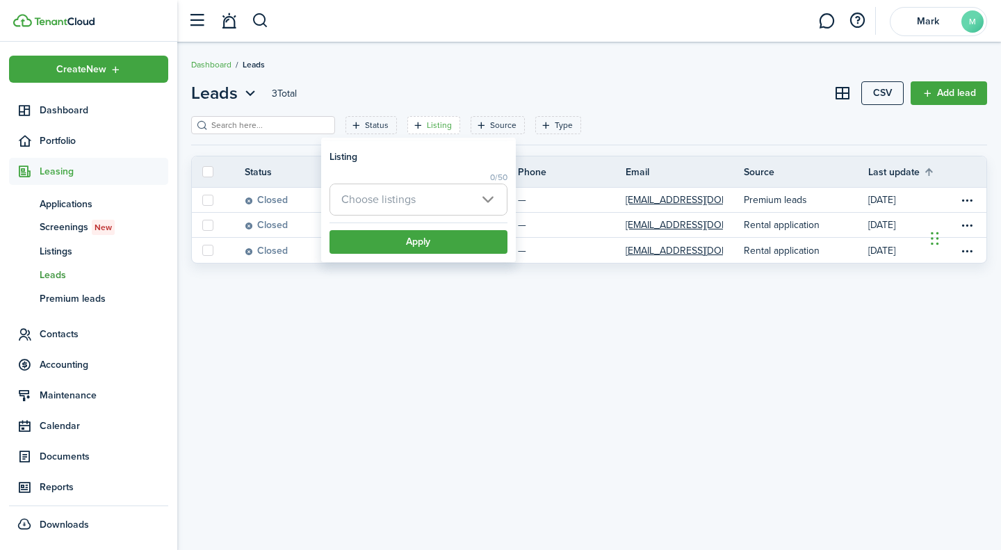
click at [477, 208] on span "Choose listings" at bounding box center [418, 199] width 176 height 31
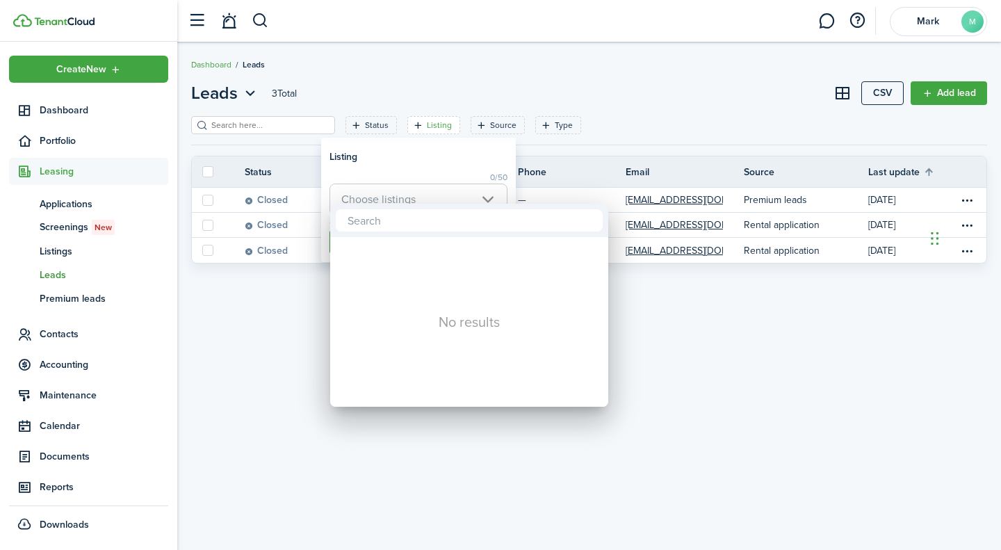
click at [416, 131] on div at bounding box center [500, 275] width 1223 height 772
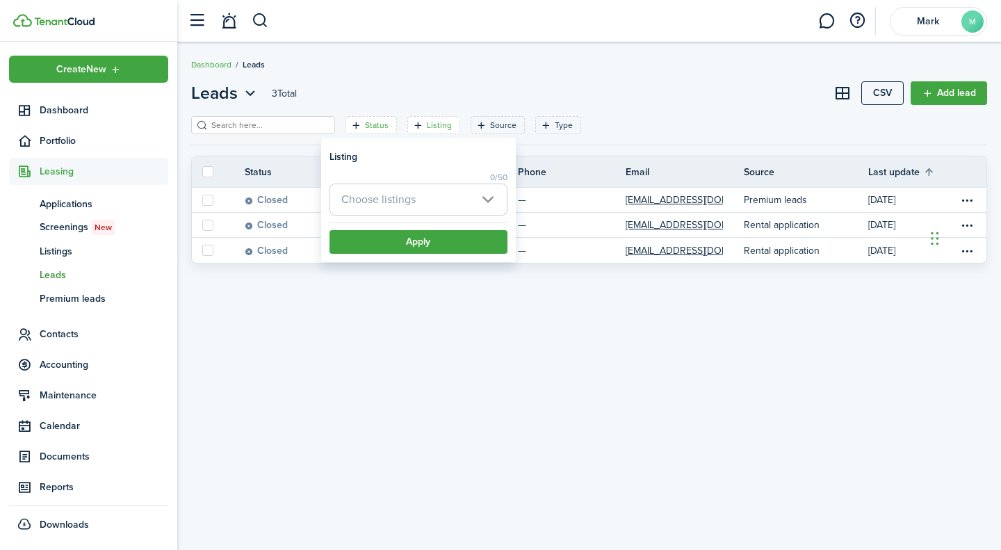
click at [365, 127] on filter-tag-label "Status" at bounding box center [377, 125] width 24 height 13
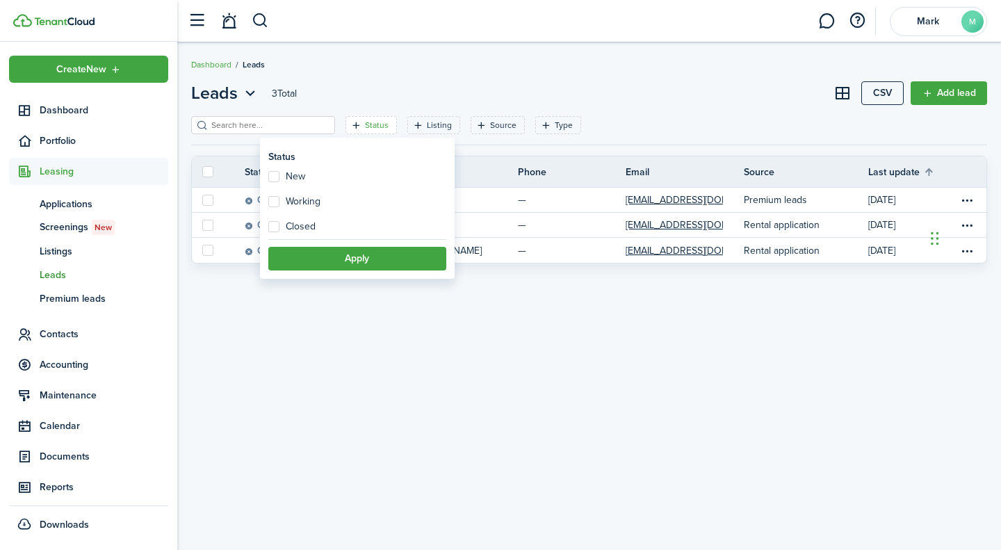
click at [349, 413] on div "Leads 3 Total CSV Add lead Status Listing Source Type Save filters Clear all St…" at bounding box center [588, 296] width 823 height 431
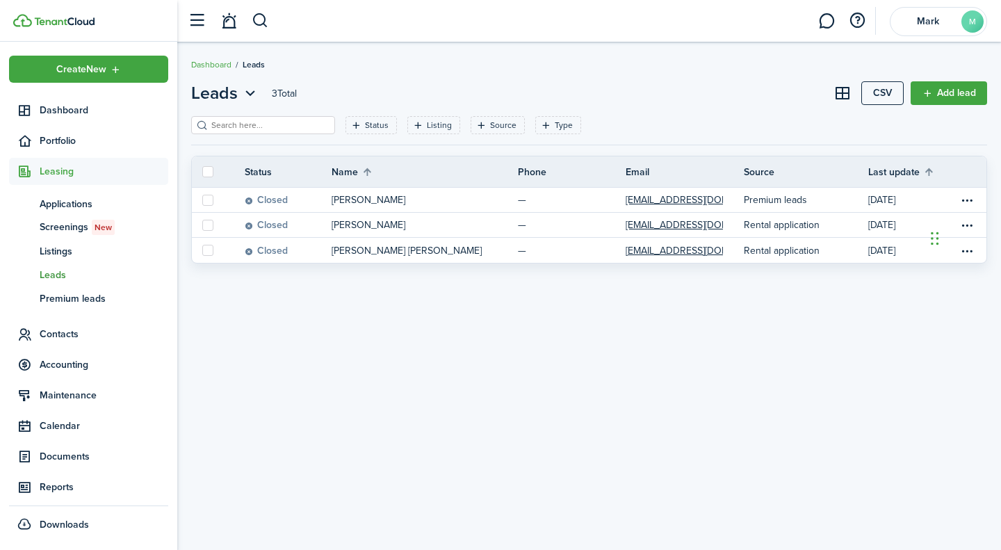
click at [83, 204] on span "Applications" at bounding box center [104, 204] width 129 height 15
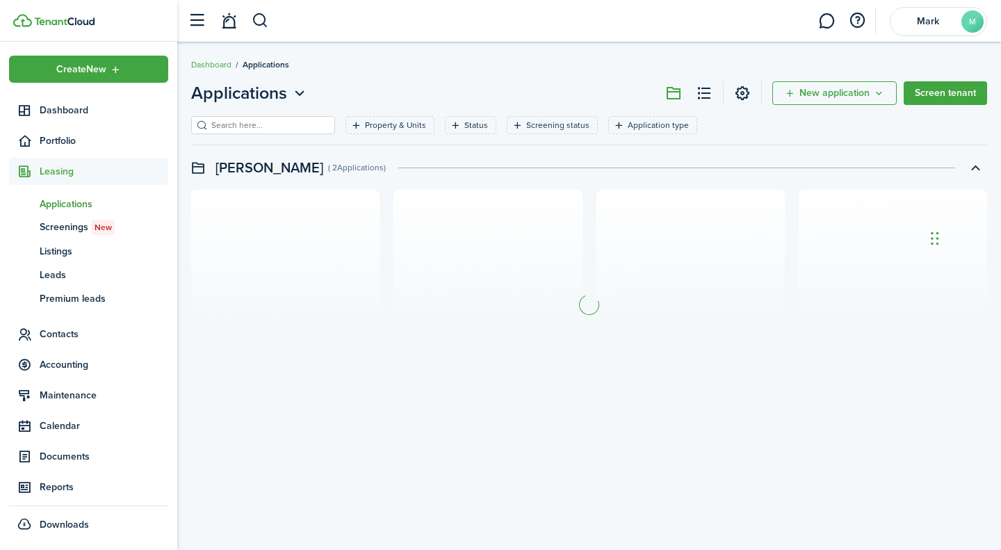
click at [76, 109] on span "Dashboard" at bounding box center [104, 110] width 129 height 15
